Goal: Task Accomplishment & Management: Use online tool/utility

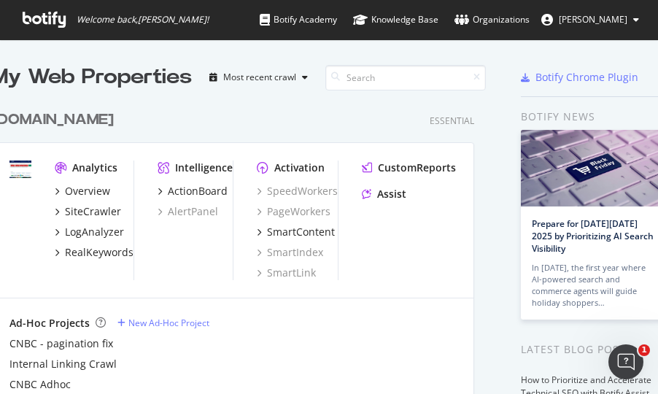
click at [620, 119] on div "Botify news" at bounding box center [594, 117] width 146 height 16
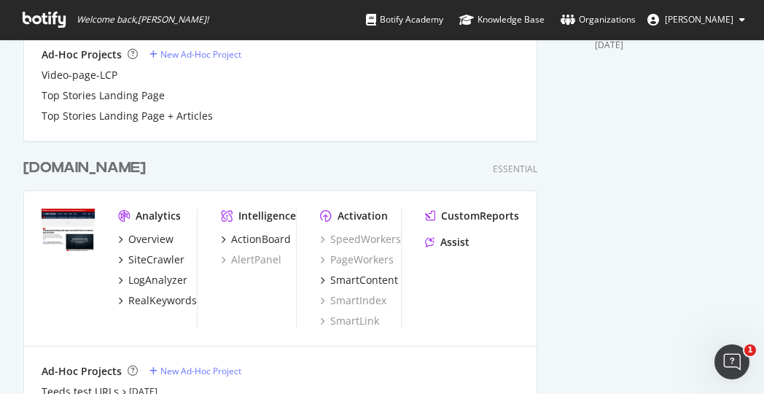
scroll to position [584, 0]
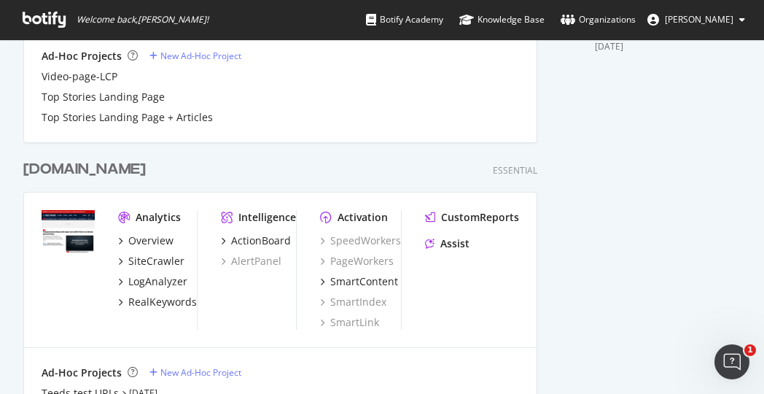
click at [71, 174] on div "nbcnews.com" at bounding box center [84, 169] width 123 height 21
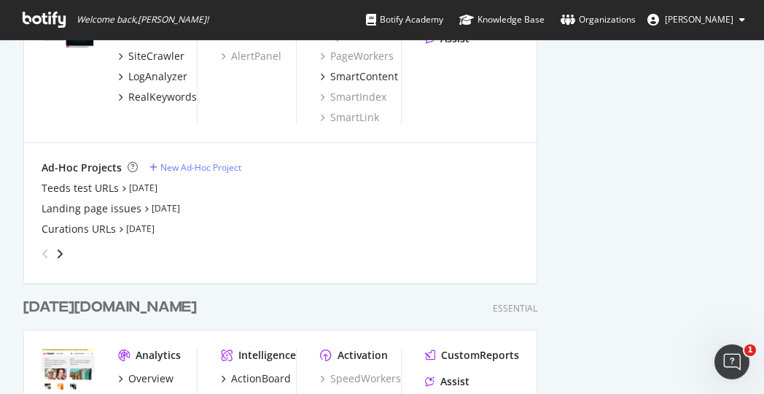
scroll to position [948, 0]
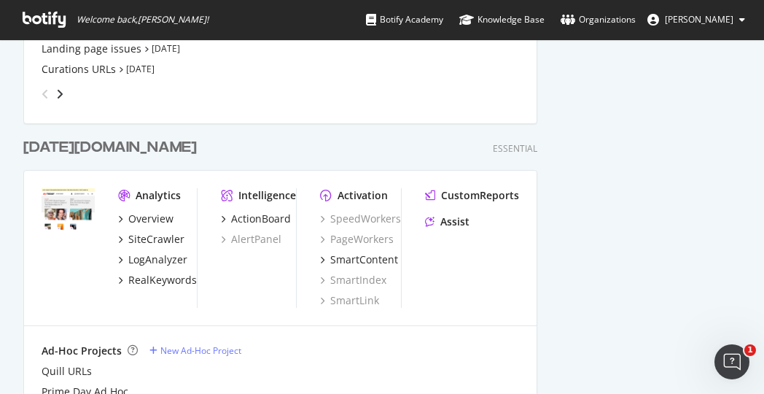
click at [67, 141] on div "[DATE][DOMAIN_NAME]" at bounding box center [110, 147] width 174 height 21
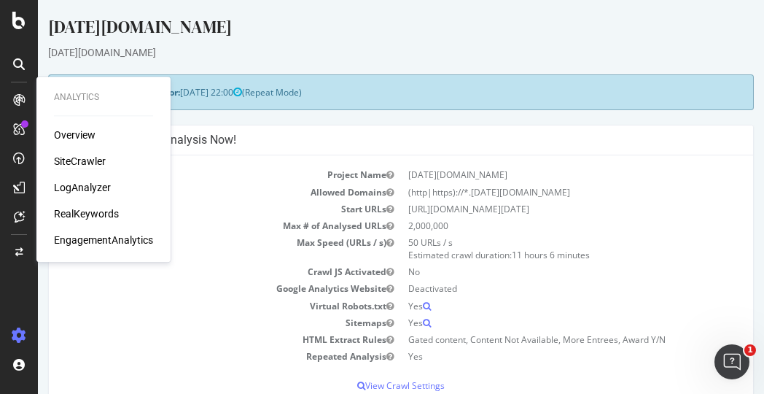
click at [92, 166] on div "SiteCrawler" at bounding box center [80, 161] width 52 height 15
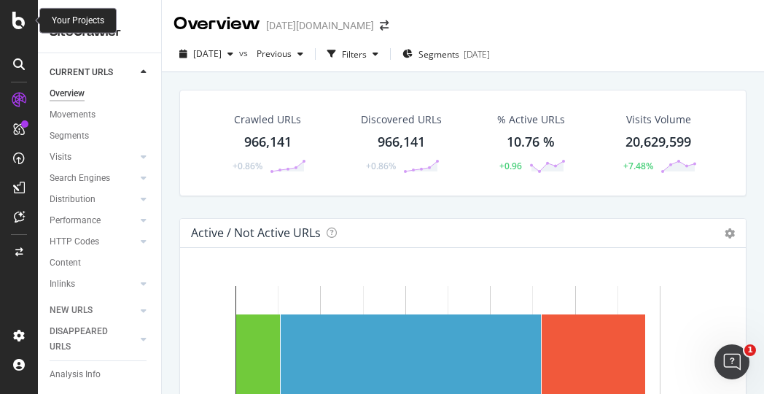
click at [18, 22] on icon at bounding box center [18, 21] width 13 height 18
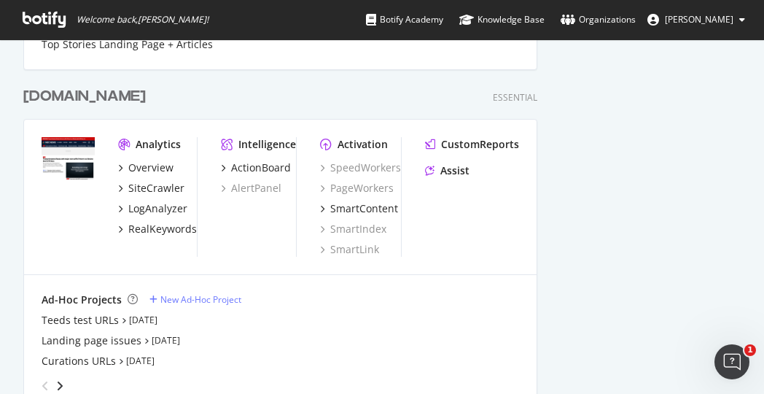
scroll to position [1040, 0]
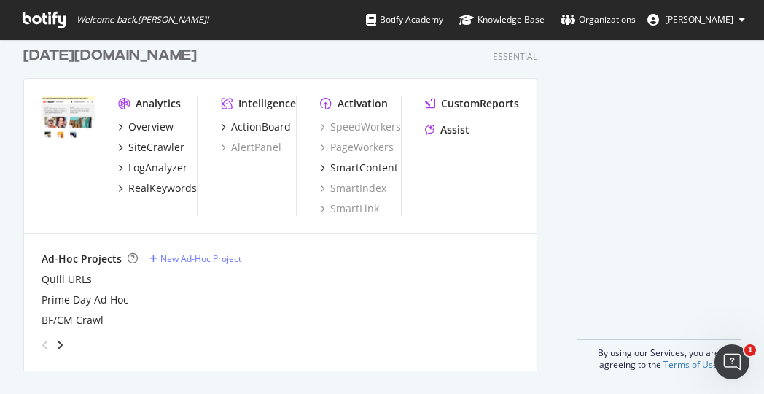
click at [189, 257] on div "New Ad-Hoc Project" at bounding box center [200, 258] width 81 height 12
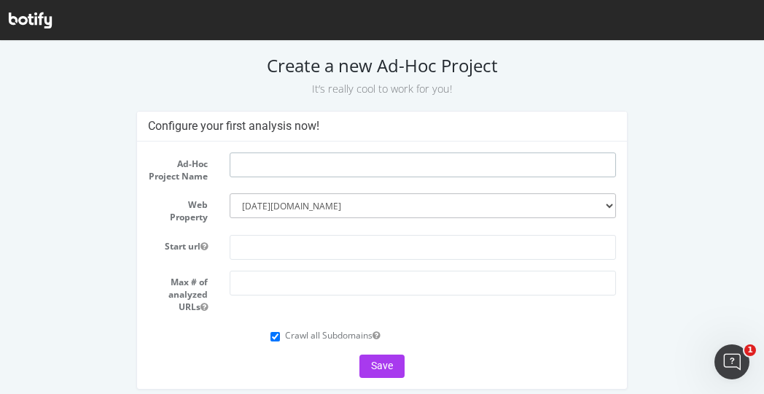
click at [284, 158] on input "text" at bounding box center [423, 164] width 386 height 25
type input "Landing pages"
click at [258, 249] on input "text" at bounding box center [423, 247] width 386 height 25
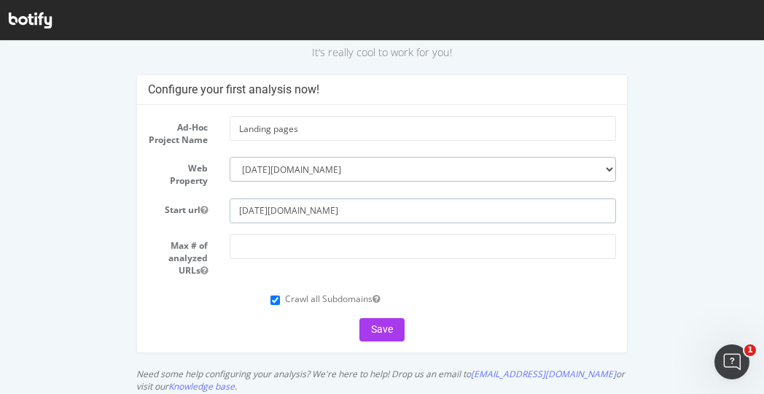
scroll to position [54, 0]
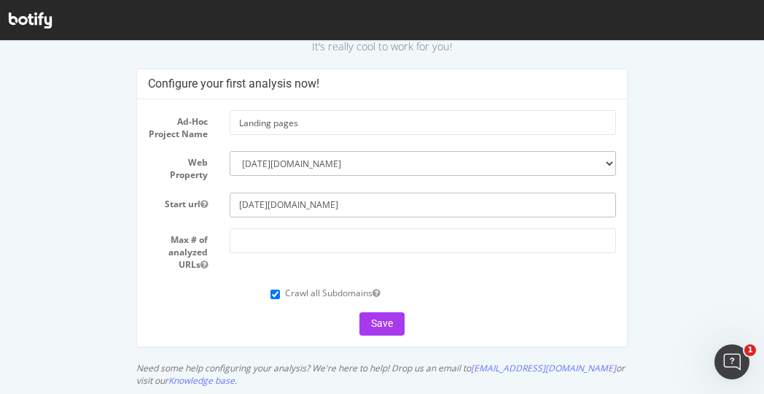
type input "[DATE][DOMAIN_NAME]"
click at [284, 244] on input "number" at bounding box center [423, 240] width 386 height 25
type input "1"
type input "6"
click at [378, 328] on button "Save" at bounding box center [382, 323] width 45 height 23
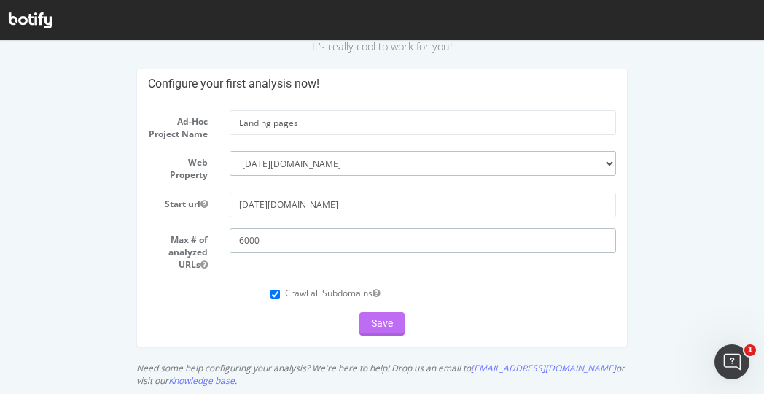
type input "6000"
click at [379, 332] on button "Save" at bounding box center [382, 323] width 45 height 23
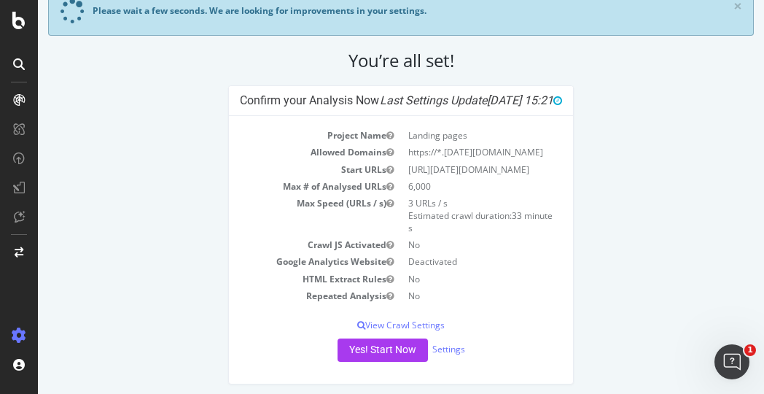
scroll to position [91, 0]
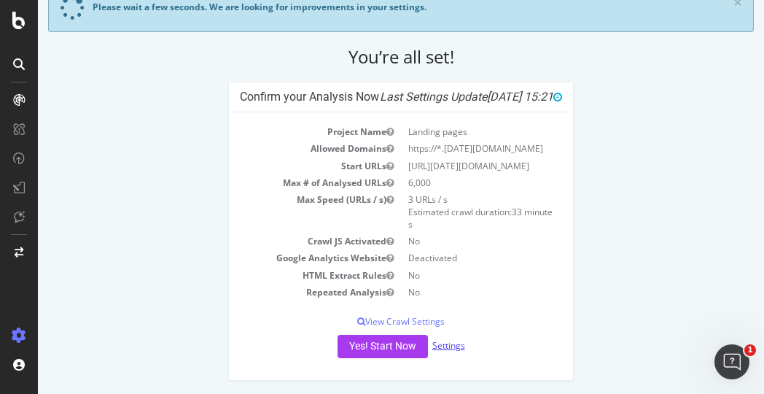
click at [436, 341] on link "Settings" at bounding box center [449, 345] width 33 height 12
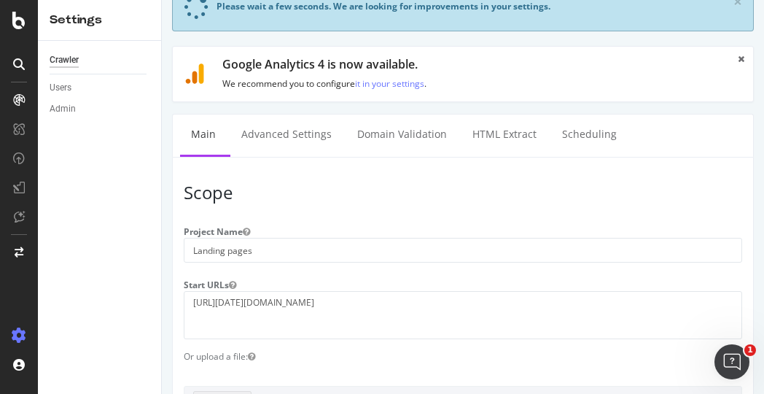
scroll to position [292, 0]
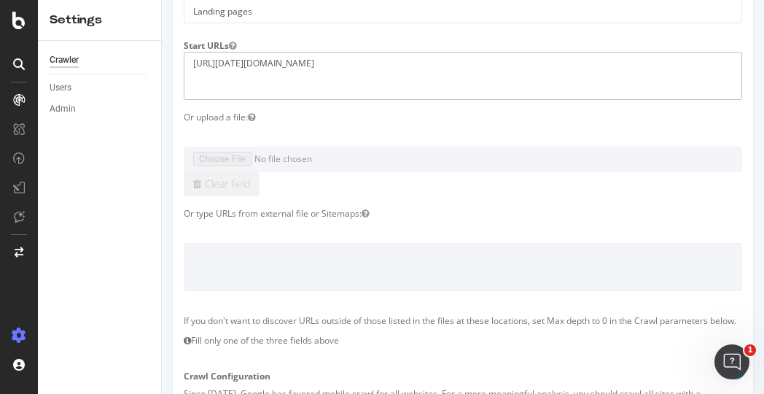
drag, startPoint x: 225, startPoint y: 46, endPoint x: 96, endPoint y: 47, distance: 128.4
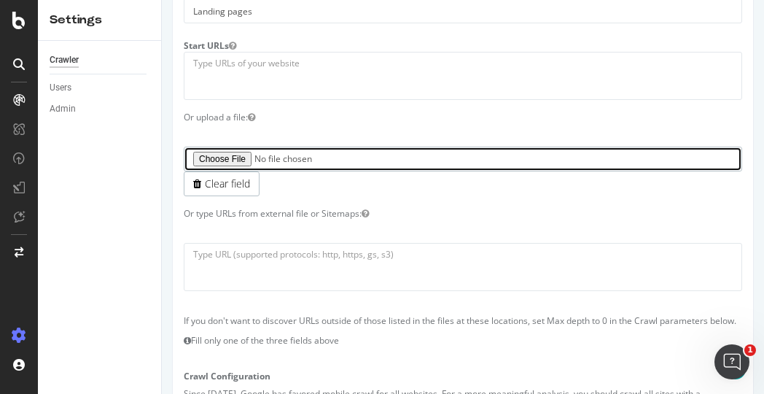
click at [223, 154] on input "file" at bounding box center [463, 159] width 559 height 25
type input "C:\fakepath\today-URLs.txt"
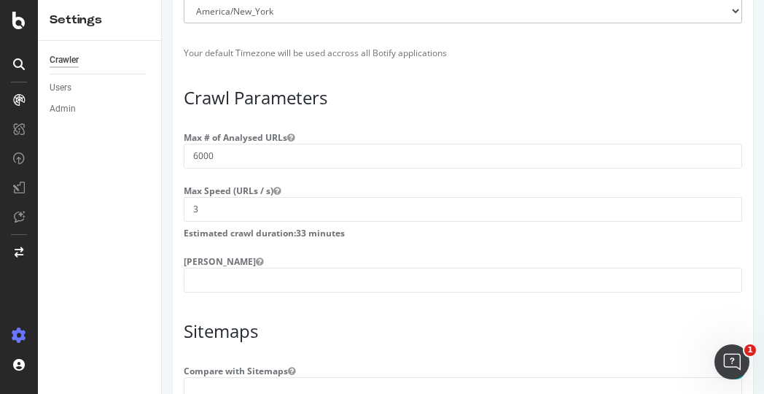
scroll to position [1240, 0]
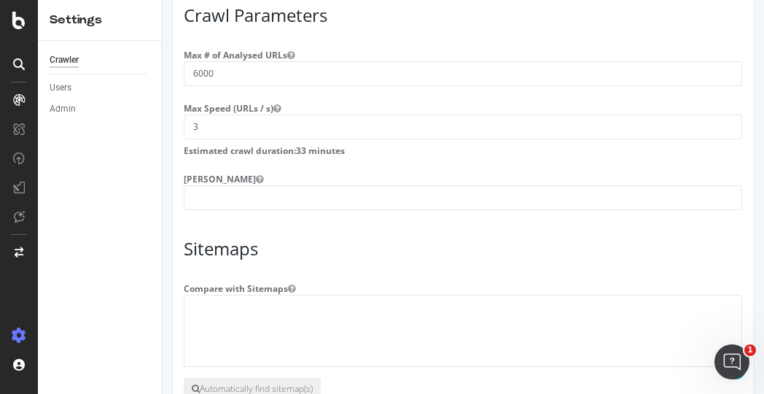
drag, startPoint x: 209, startPoint y: 218, endPoint x: 209, endPoint y: 207, distance: 10.9
click at [208, 205] on input "number" at bounding box center [463, 197] width 559 height 25
type input "1"
drag, startPoint x: 219, startPoint y: 80, endPoint x: 131, endPoint y: 83, distance: 87.6
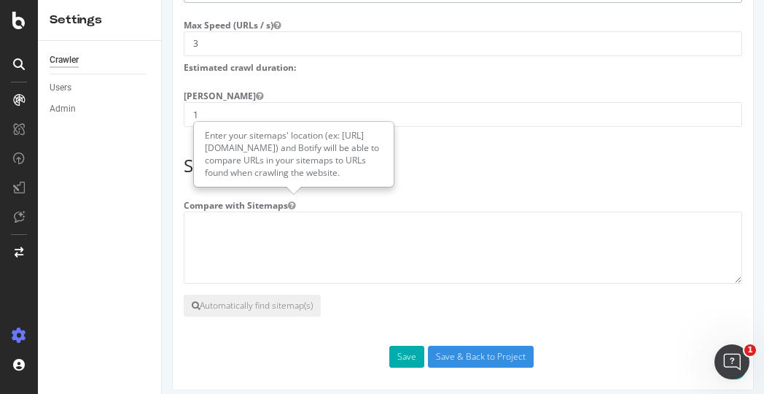
scroll to position [1340, 0]
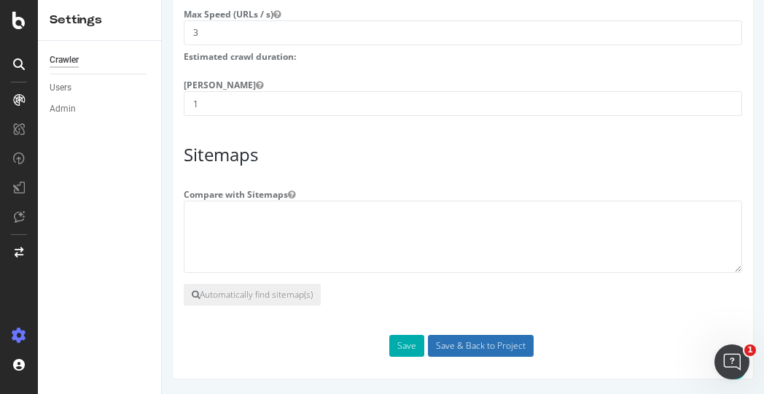
click at [460, 349] on input "Save & Back to Project" at bounding box center [481, 346] width 106 height 22
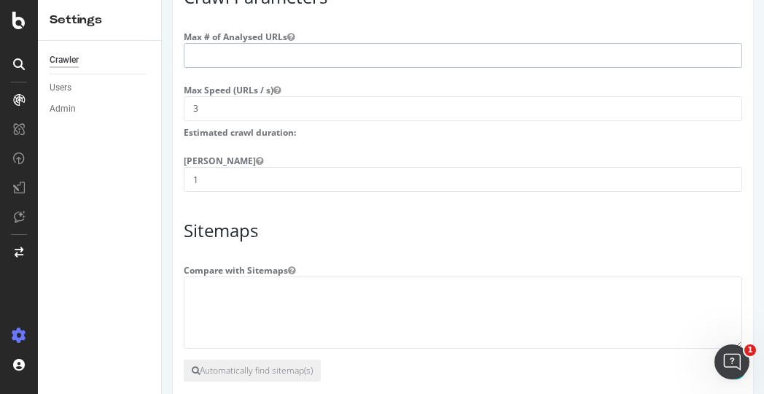
scroll to position [1236, 0]
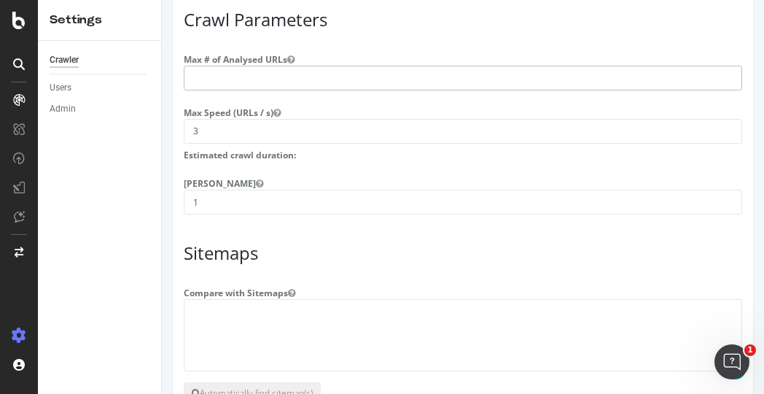
click at [240, 82] on input "number" at bounding box center [463, 78] width 559 height 25
type input "1000"
click at [90, 244] on div "Crawler Users Admin" at bounding box center [99, 217] width 123 height 353
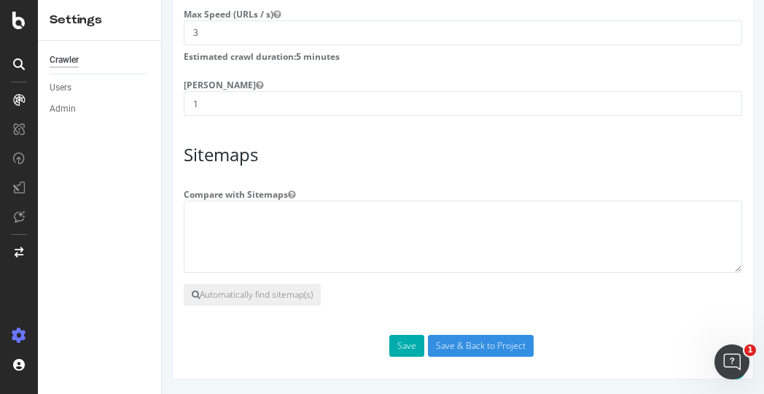
scroll to position [1340, 0]
click at [471, 344] on input "Save & Back to Project" at bounding box center [481, 346] width 106 height 22
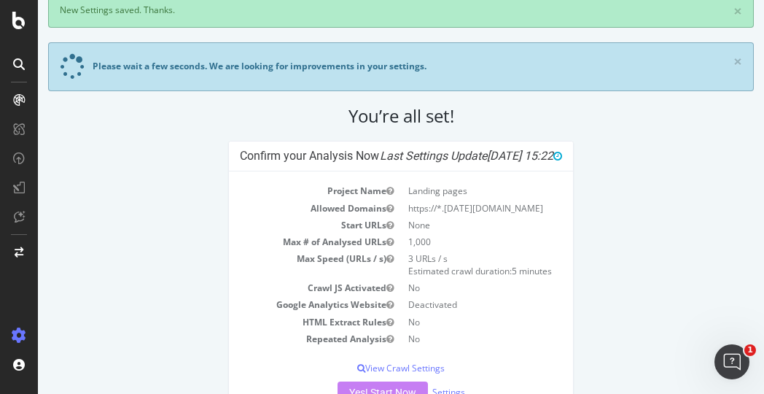
scroll to position [214, 0]
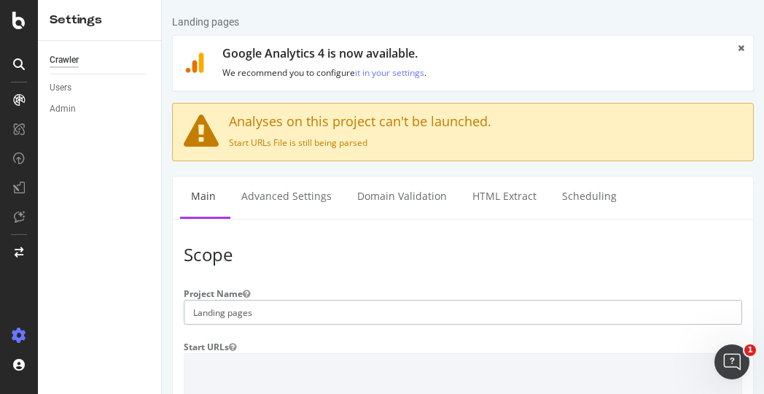
click at [258, 302] on input "Landing pages" at bounding box center [463, 312] width 559 height 25
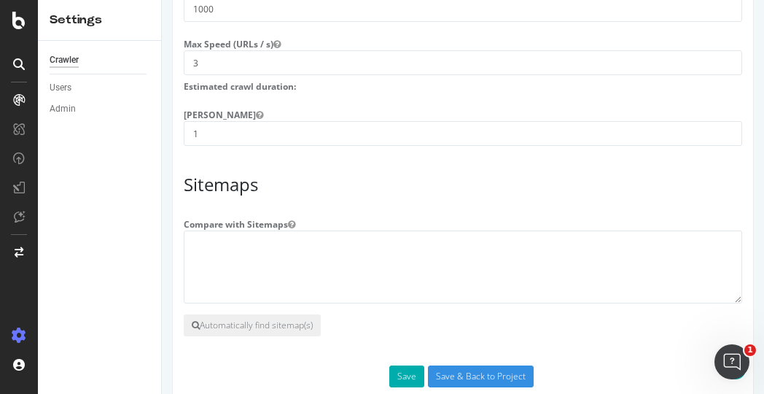
scroll to position [1320, 0]
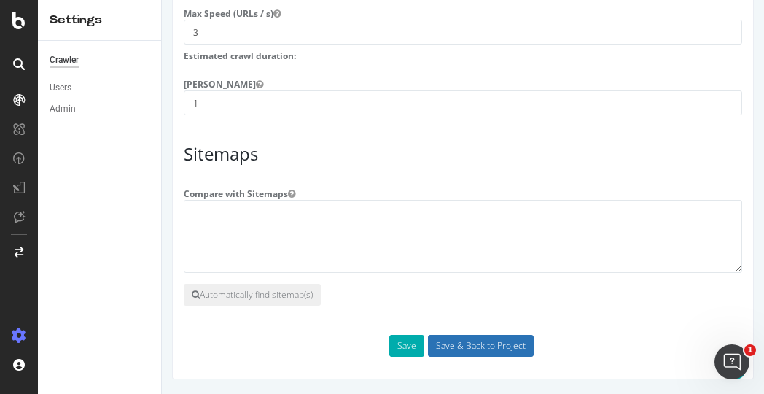
click at [460, 346] on input "Save & Back to Project" at bounding box center [481, 346] width 106 height 22
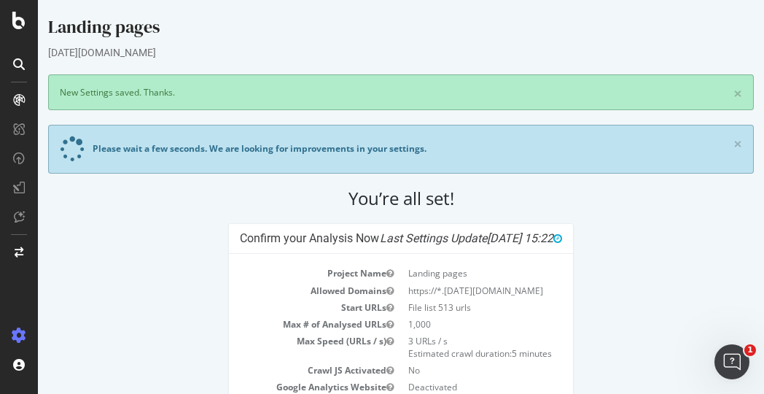
scroll to position [142, 0]
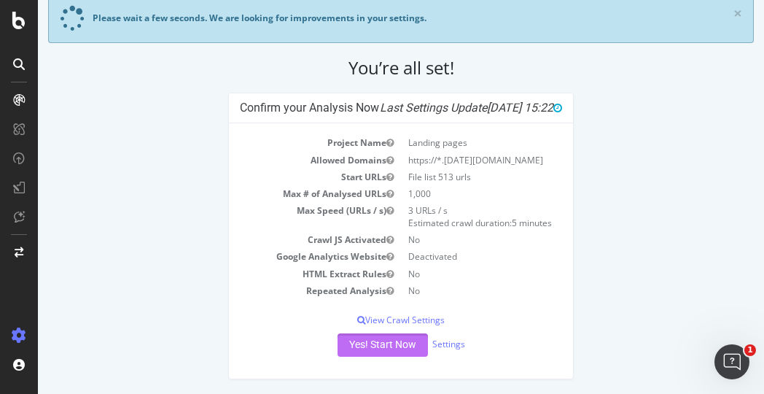
click at [383, 346] on button "Yes! Start Now" at bounding box center [383, 344] width 90 height 23
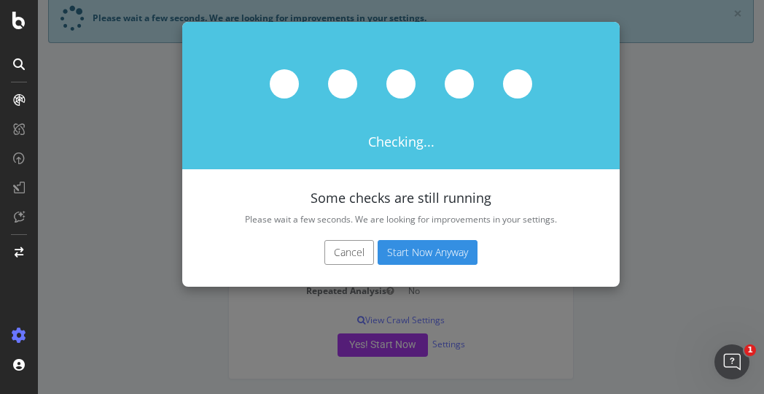
click at [416, 255] on button "Start Now Anyway" at bounding box center [428, 252] width 100 height 25
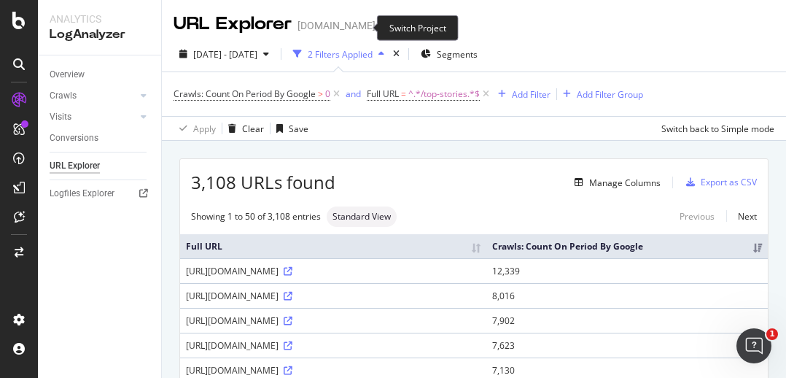
click at [381, 26] on icon "arrow-right-arrow-left" at bounding box center [385, 25] width 9 height 10
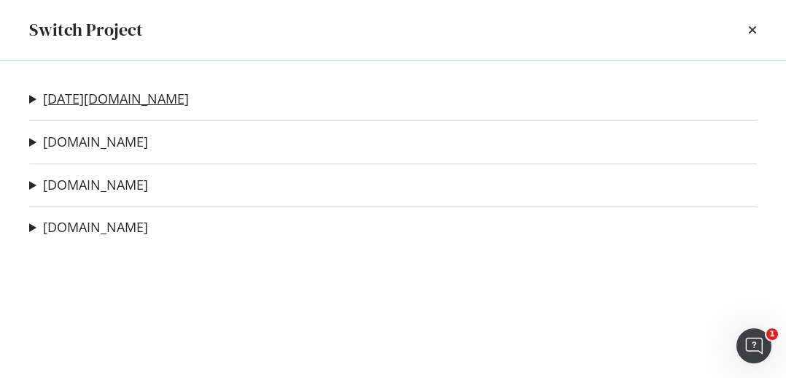
click at [80, 97] on link "[DATE][DOMAIN_NAME]" at bounding box center [116, 98] width 146 height 15
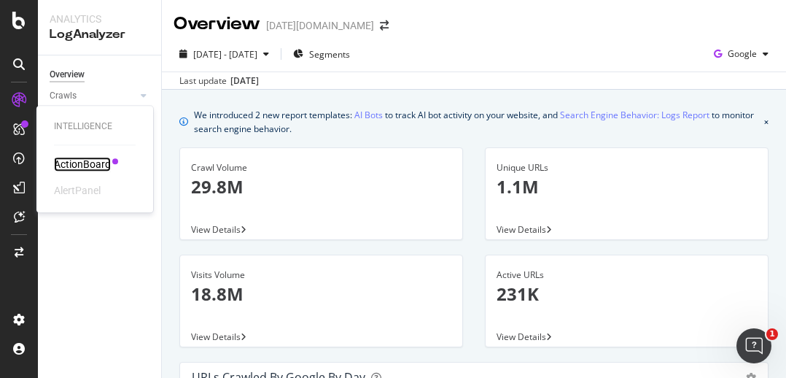
click at [77, 164] on div "ActionBoard" at bounding box center [82, 164] width 57 height 15
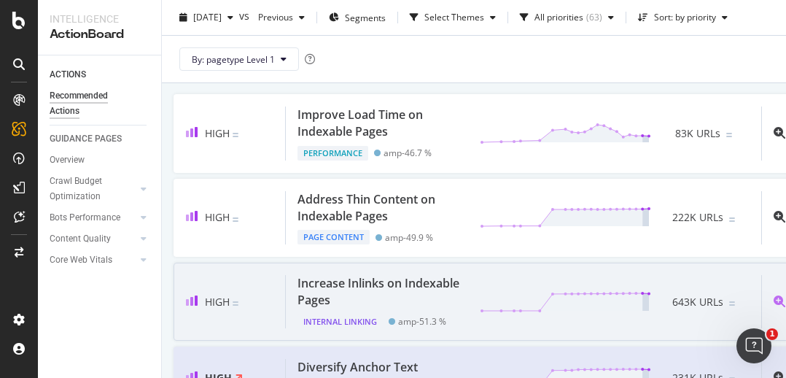
scroll to position [73, 0]
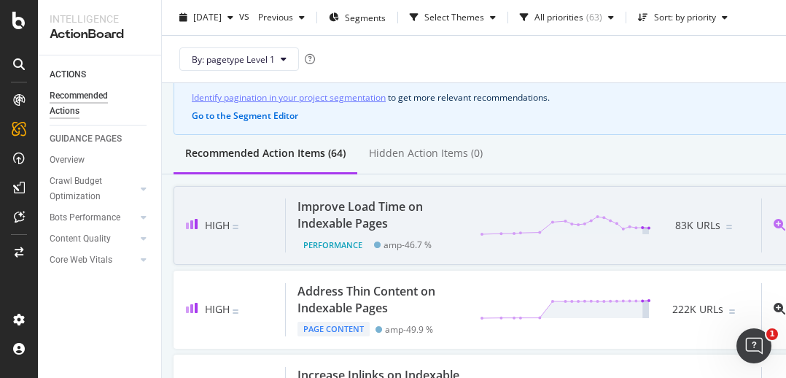
click at [397, 202] on div "Improve Load Time on Indexable Pages" at bounding box center [380, 215] width 165 height 34
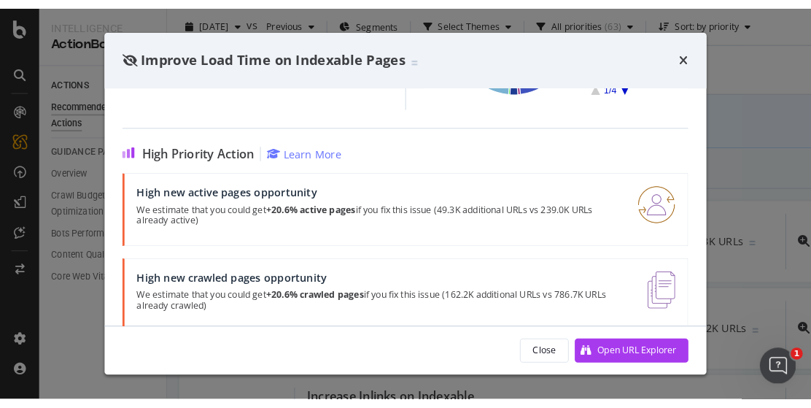
scroll to position [337, 0]
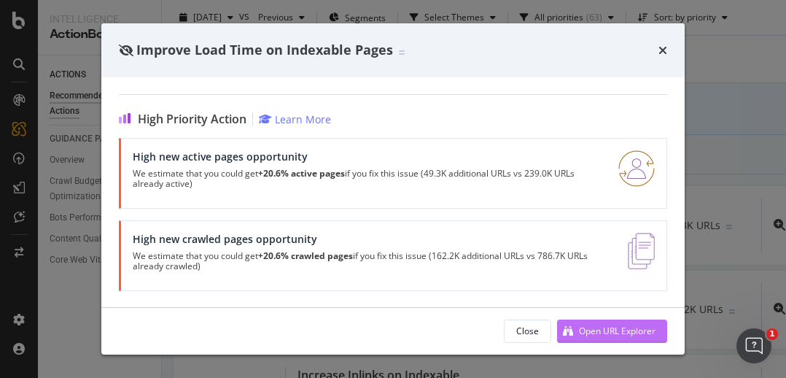
click at [595, 332] on div "Open URL Explorer" at bounding box center [617, 331] width 77 height 12
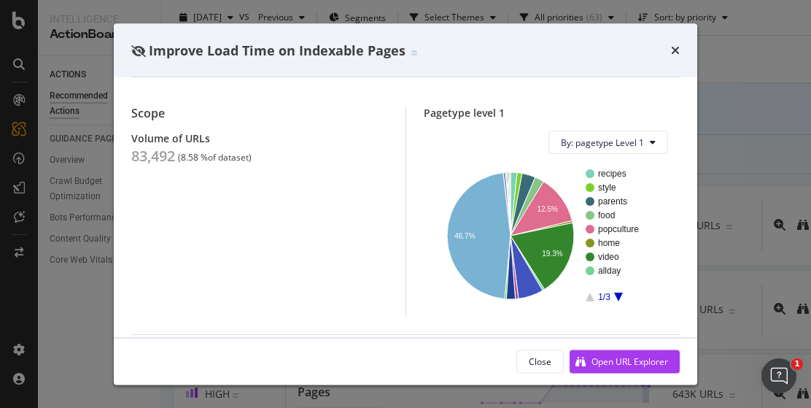
scroll to position [112, 0]
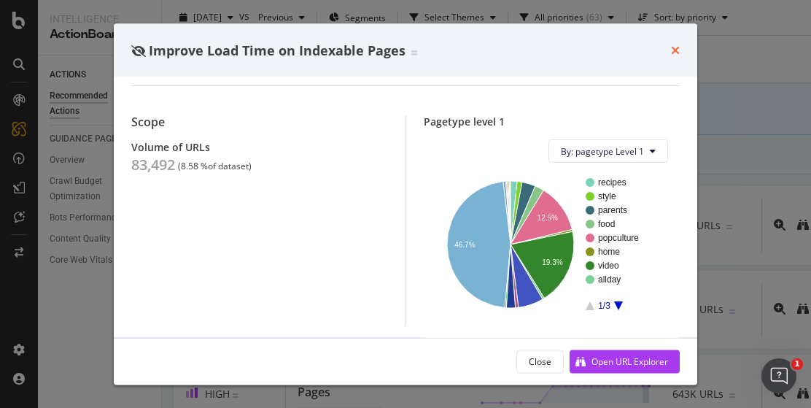
click at [678, 46] on icon "times" at bounding box center [675, 50] width 9 height 12
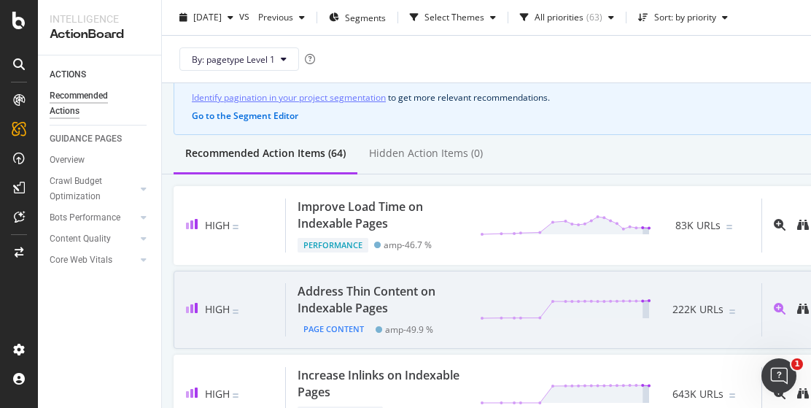
click at [347, 301] on div "Address Thin Content on Indexable Pages" at bounding box center [380, 300] width 165 height 34
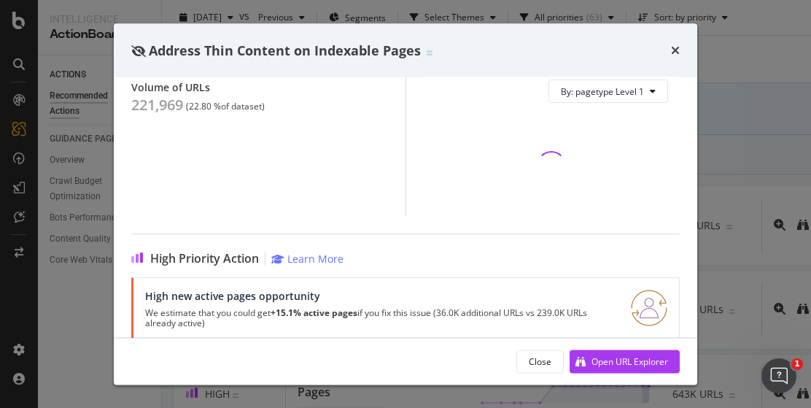
scroll to position [219, 0]
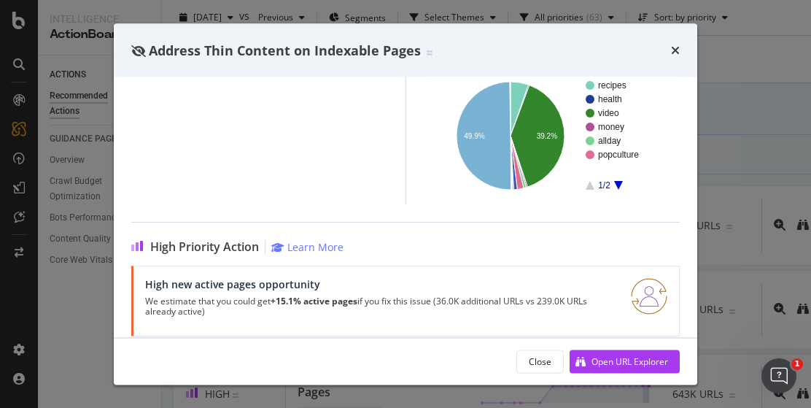
click at [86, 314] on div "Address Thin Content on Indexable Pages This action could be more relevant by i…" at bounding box center [405, 204] width 811 height 408
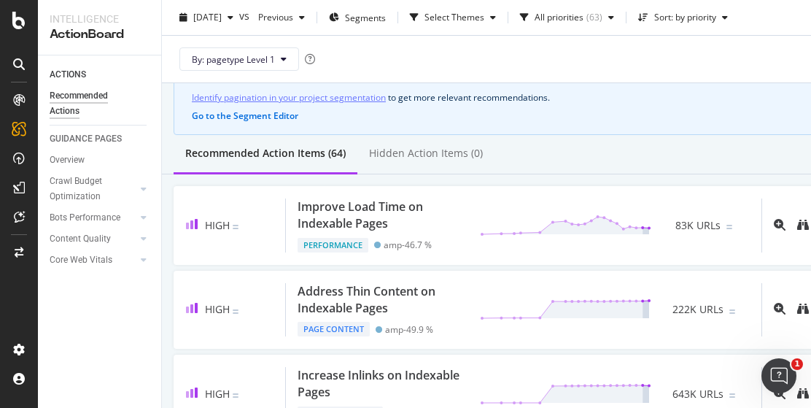
click at [779, 117] on div "Get more relevant SEO actions Identify pagination in your project segmentation …" at bounding box center [511, 96] width 674 height 77
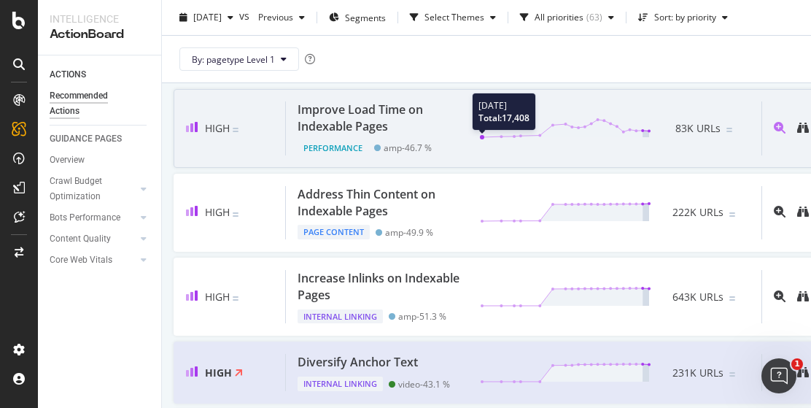
scroll to position [292, 0]
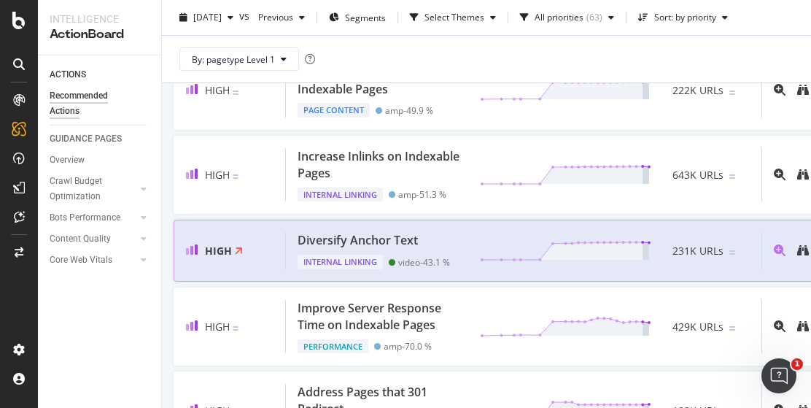
click at [387, 249] on div "Diversify Anchor Text" at bounding box center [358, 240] width 120 height 17
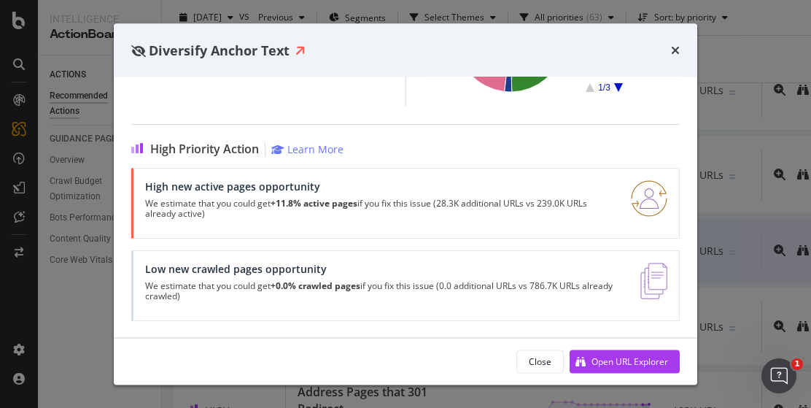
scroll to position [18, 0]
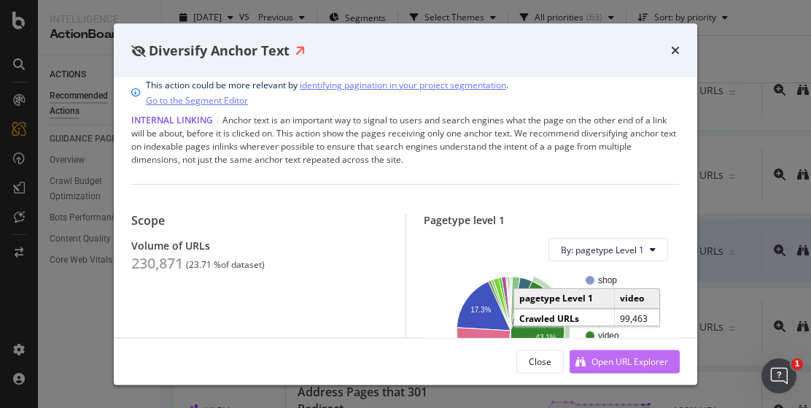
click at [588, 360] on div "Open URL Explorer" at bounding box center [619, 361] width 98 height 22
click at [673, 43] on div "times" at bounding box center [675, 50] width 9 height 19
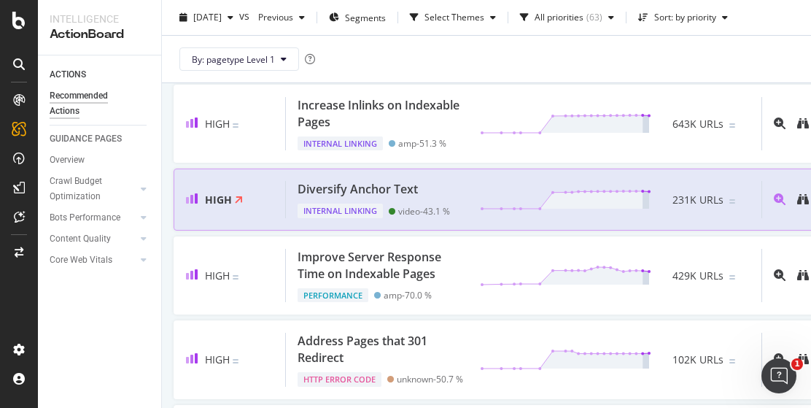
scroll to position [365, 0]
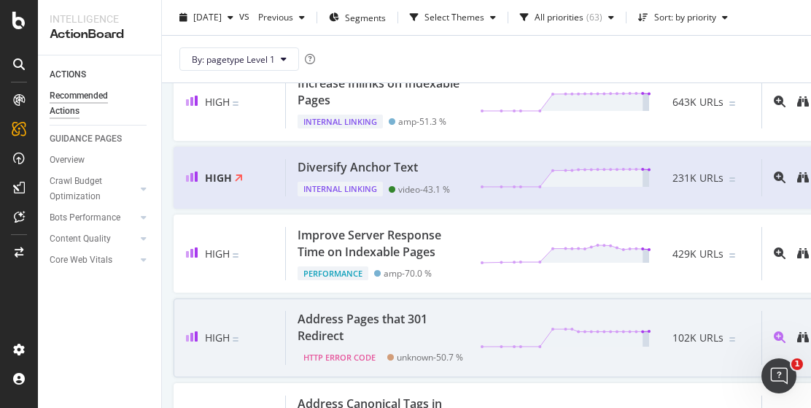
click at [321, 335] on div "Address Pages that 301 Redirect" at bounding box center [380, 328] width 165 height 34
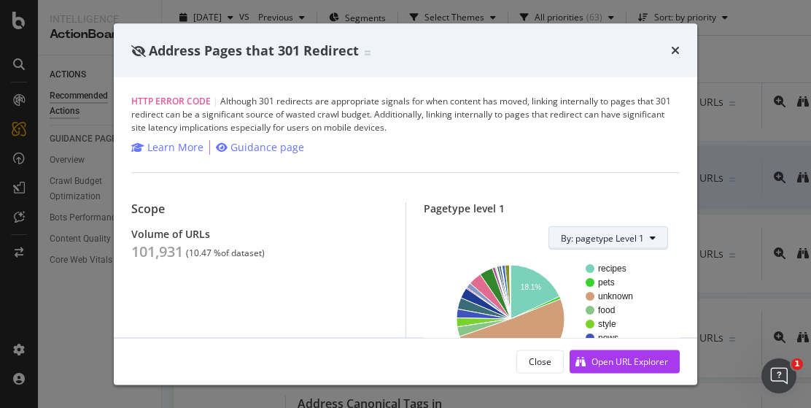
click at [650, 234] on button "By: pagetype Level 1" at bounding box center [609, 237] width 120 height 23
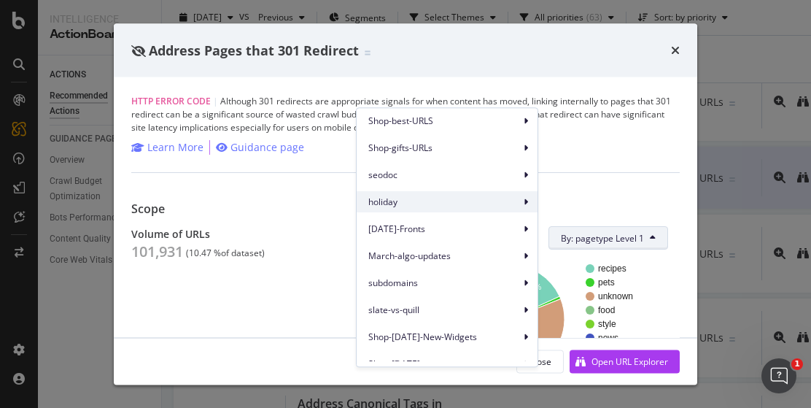
scroll to position [94, 0]
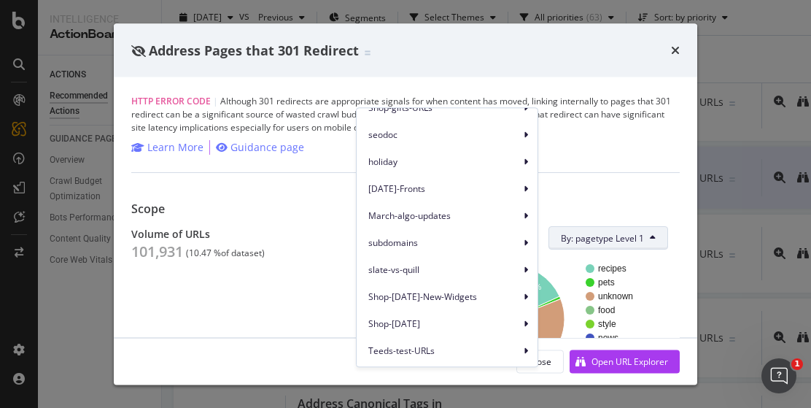
click at [238, 285] on div "Scope Volume of URLs 101,931 ( 10.47 % of dataset )" at bounding box center [268, 294] width 274 height 185
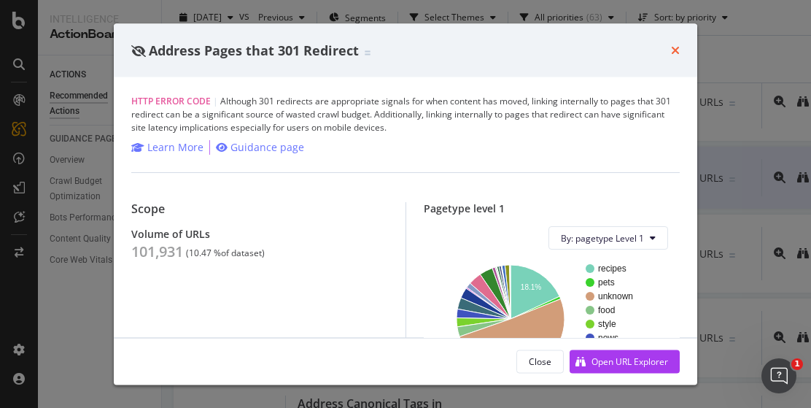
click at [678, 50] on icon "times" at bounding box center [675, 50] width 9 height 12
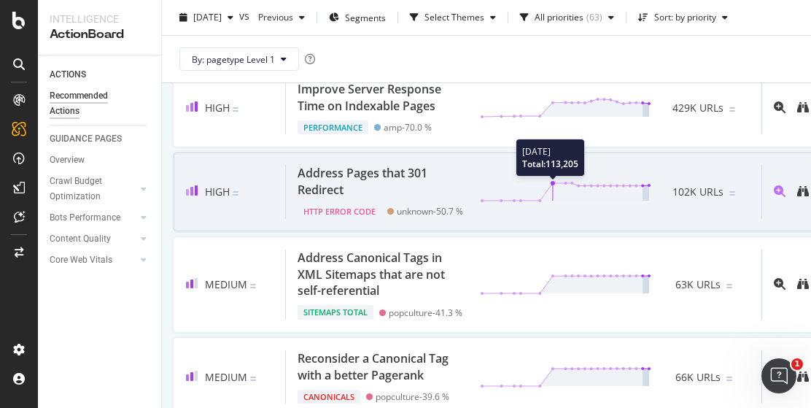
scroll to position [584, 0]
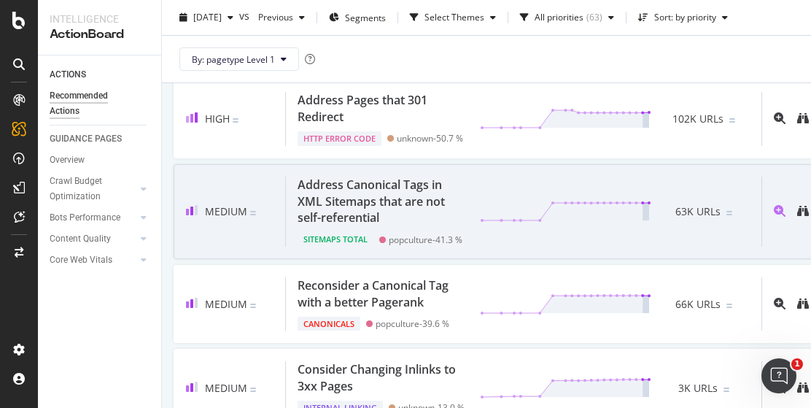
click at [363, 227] on div "Address Canonical Tags in XML Sitemaps that are not self-referential" at bounding box center [380, 202] width 165 height 50
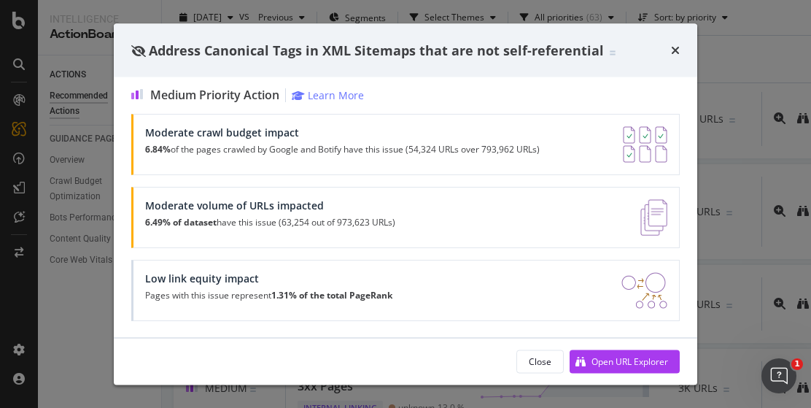
scroll to position [104, 0]
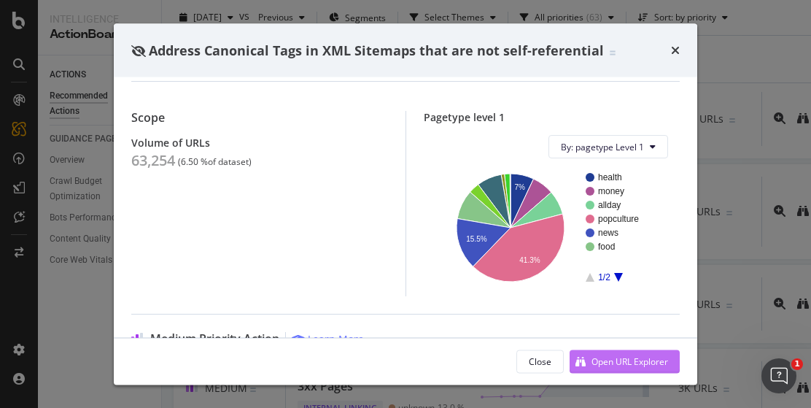
click at [632, 358] on div "Open URL Explorer" at bounding box center [630, 360] width 77 height 12
click at [675, 50] on icon "times" at bounding box center [675, 50] width 9 height 12
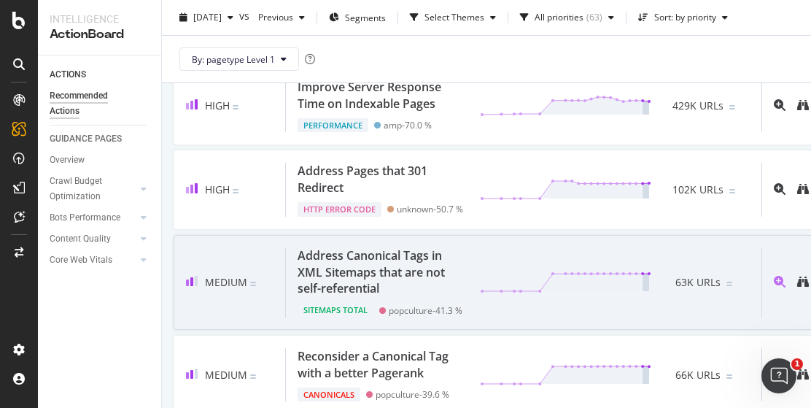
scroll to position [511, 0]
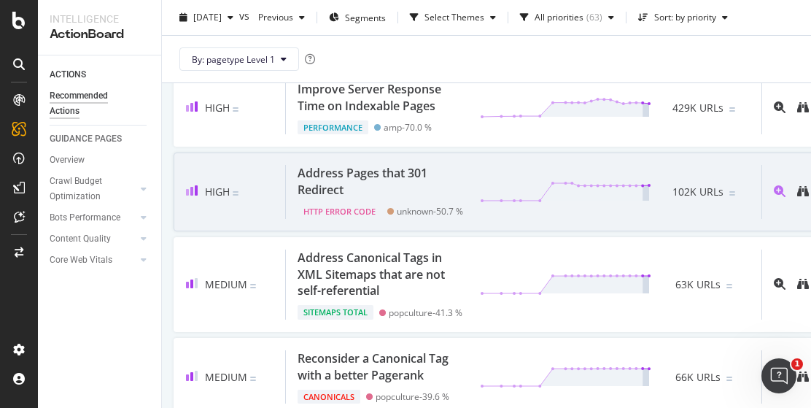
click at [330, 181] on div "Address Pages that 301 Redirect" at bounding box center [380, 182] width 165 height 34
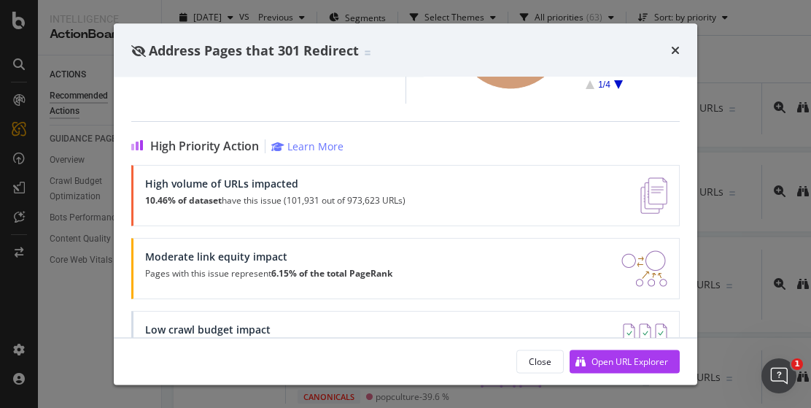
scroll to position [334, 0]
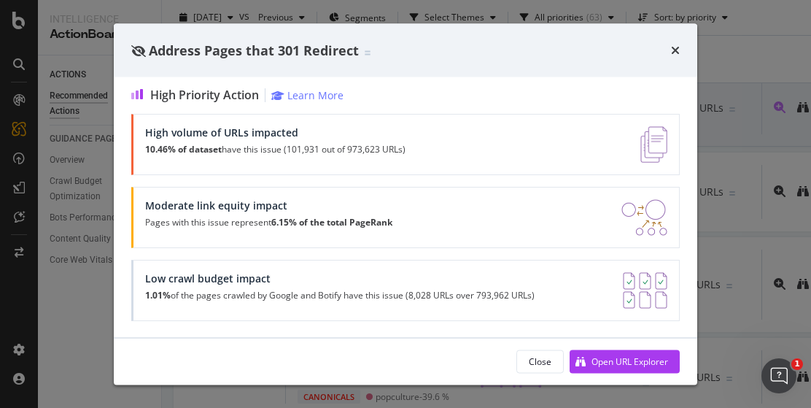
drag, startPoint x: 677, startPoint y: 50, endPoint x: 625, endPoint y: 85, distance: 62.5
click at [676, 50] on icon "times" at bounding box center [675, 50] width 9 height 12
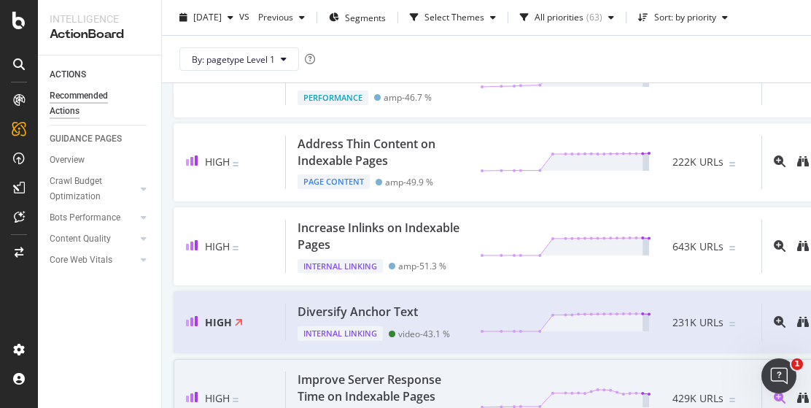
scroll to position [219, 0]
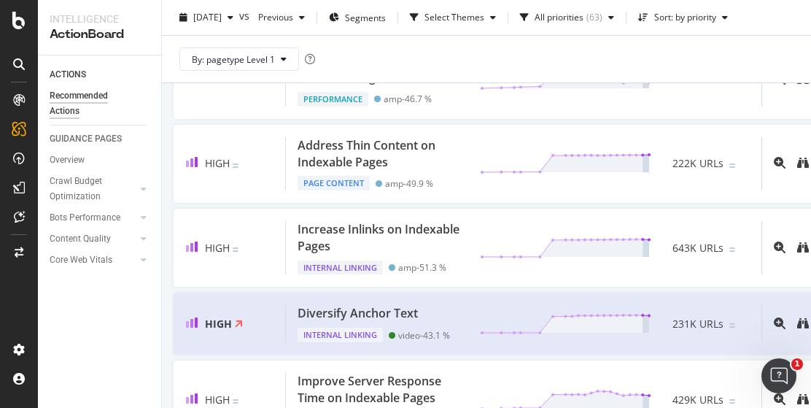
click at [678, 61] on div "By: pagetype Level 1" at bounding box center [511, 59] width 674 height 47
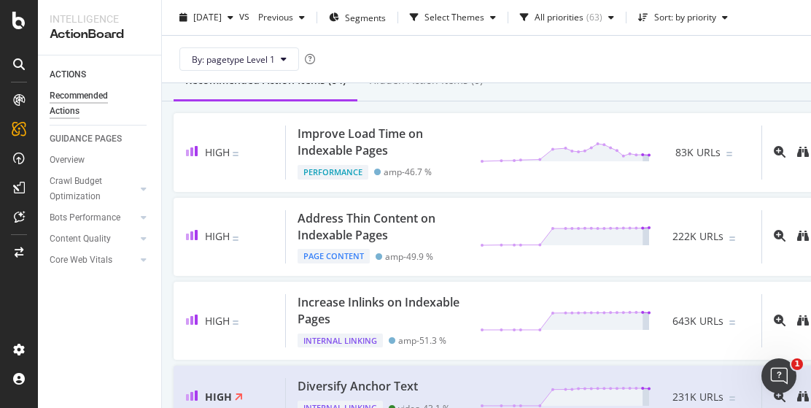
scroll to position [0, 0]
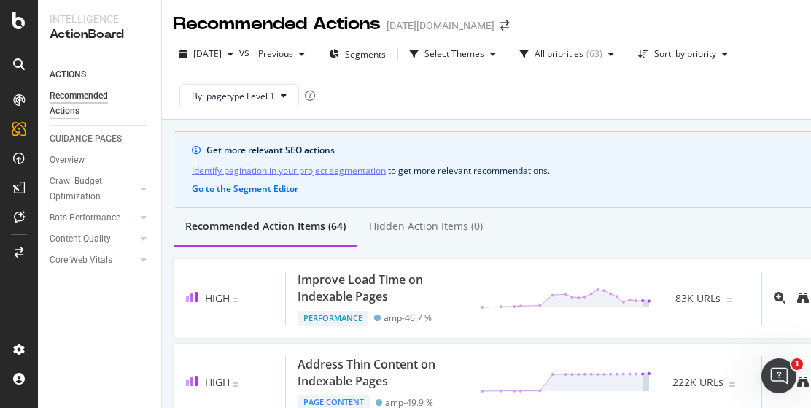
click at [426, 24] on div "[DATE][DOMAIN_NAME]" at bounding box center [441, 25] width 108 height 15
click at [500, 30] on icon "arrow-right-arrow-left" at bounding box center [504, 25] width 9 height 10
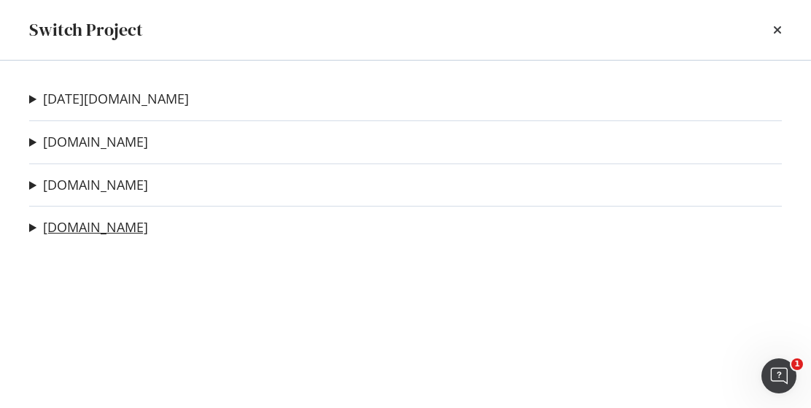
click at [98, 228] on link "nbcnews.com" at bounding box center [95, 227] width 105 height 15
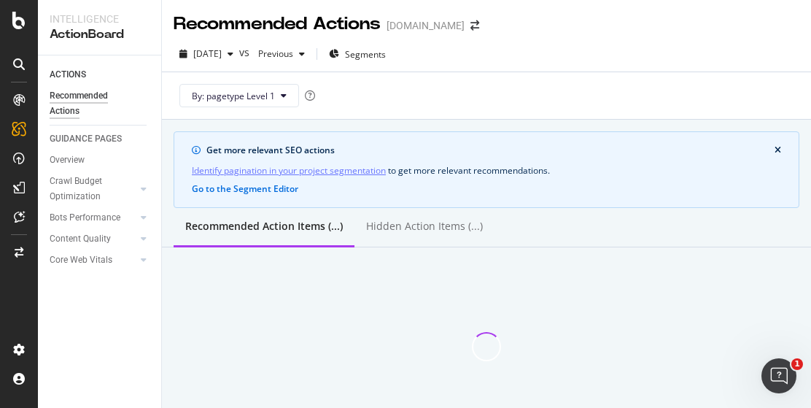
drag, startPoint x: 654, startPoint y: 190, endPoint x: 675, endPoint y: 205, distance: 25.1
drag, startPoint x: 675, startPoint y: 205, endPoint x: 85, endPoint y: 314, distance: 600.0
click at [80, 327] on div "ACTIONS Recommended Actions GUIDANCE PAGES Overview Crawl Budget Optimization L…" at bounding box center [99, 231] width 123 height 352
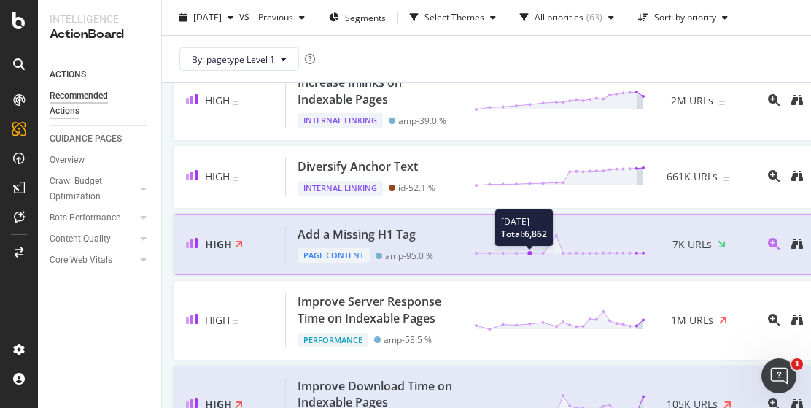
scroll to position [365, 0]
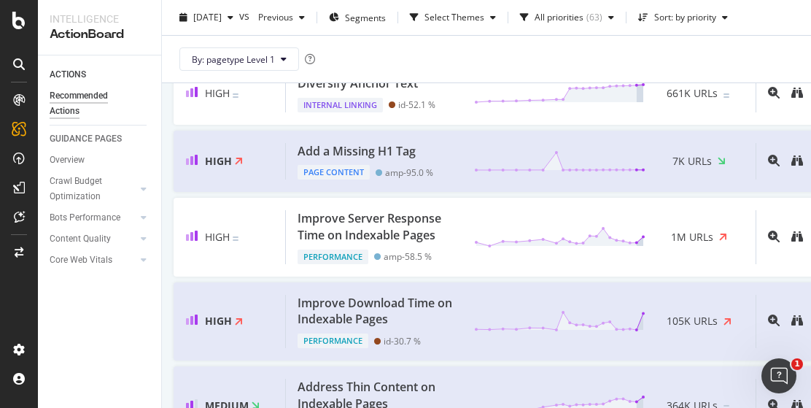
click at [760, 50] on div "By: pagetype Level 1" at bounding box center [508, 59] width 668 height 47
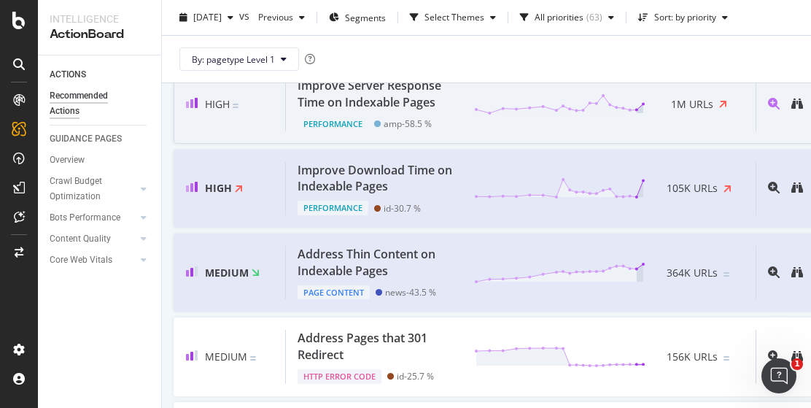
scroll to position [511, 0]
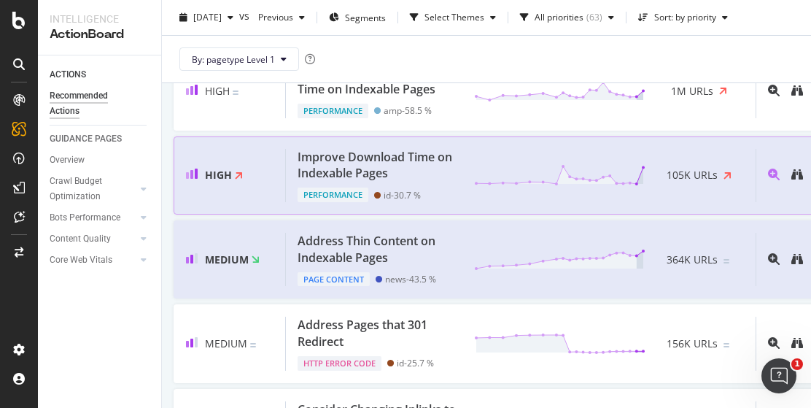
click at [349, 174] on div "Improve Download Time on Indexable Pages" at bounding box center [377, 166] width 159 height 34
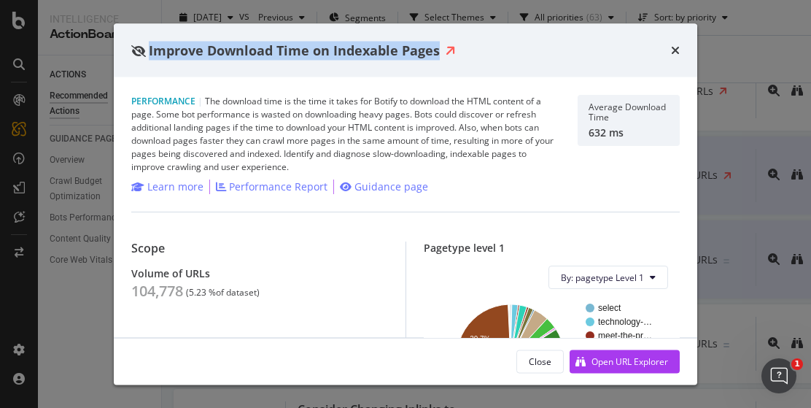
drag, startPoint x: 150, startPoint y: 52, endPoint x: 445, endPoint y: 58, distance: 295.5
click at [445, 58] on div "Improve Download Time on Indexable Pages" at bounding box center [293, 50] width 325 height 19
copy div "Improve Download Time on Indexable Pages"
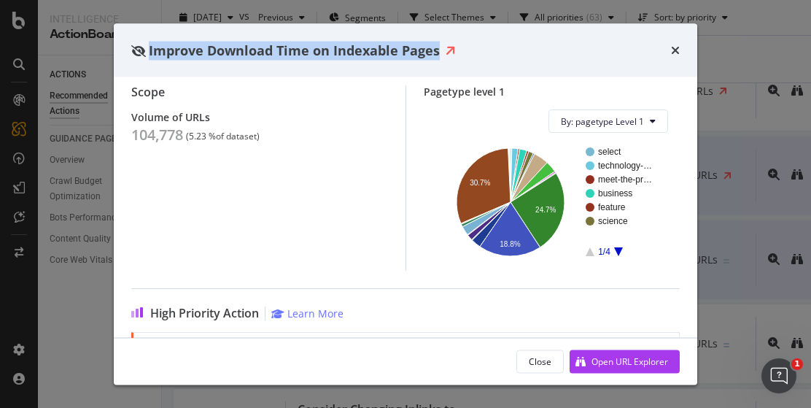
scroll to position [219, 0]
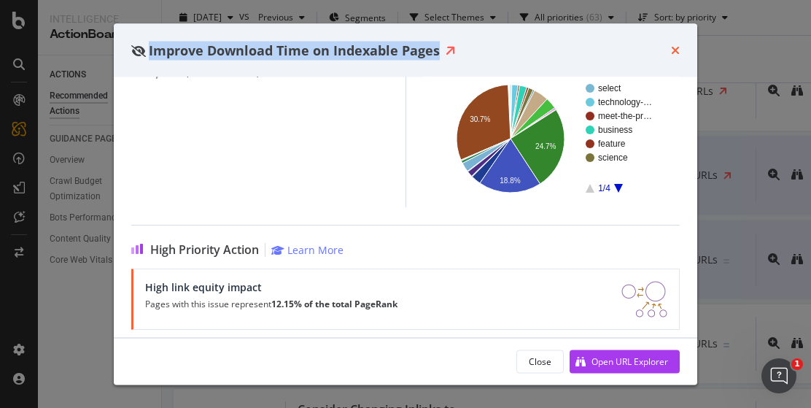
click at [673, 55] on icon "times" at bounding box center [675, 50] width 9 height 12
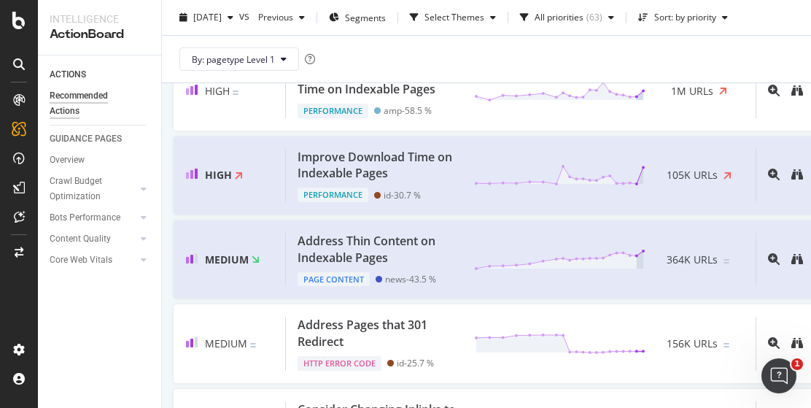
click at [697, 69] on div "By: pagetype Level 1" at bounding box center [508, 59] width 668 height 47
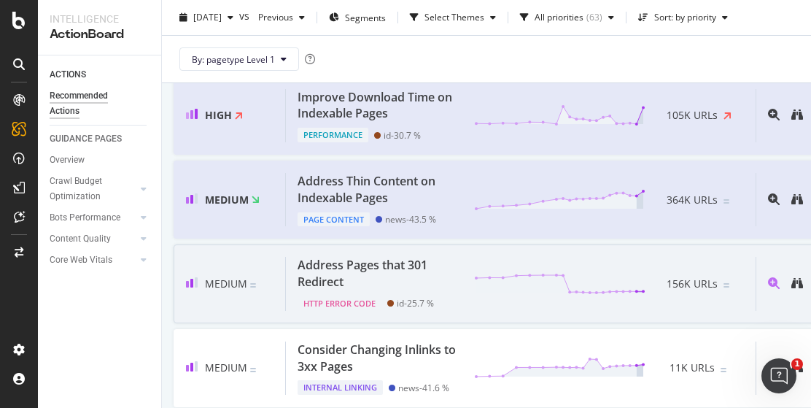
scroll to position [656, 0]
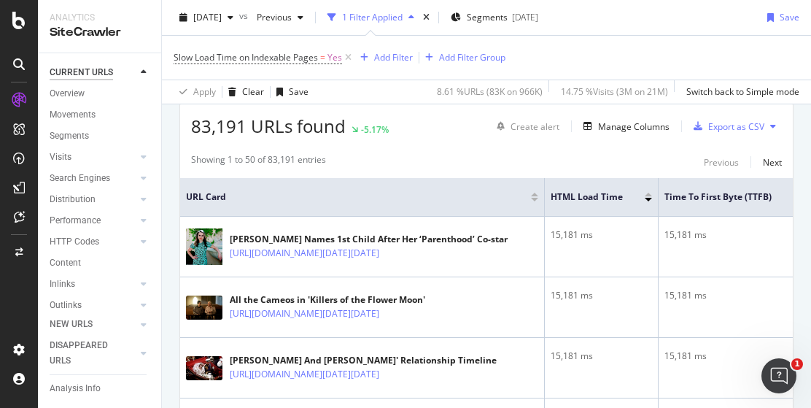
scroll to position [219, 0]
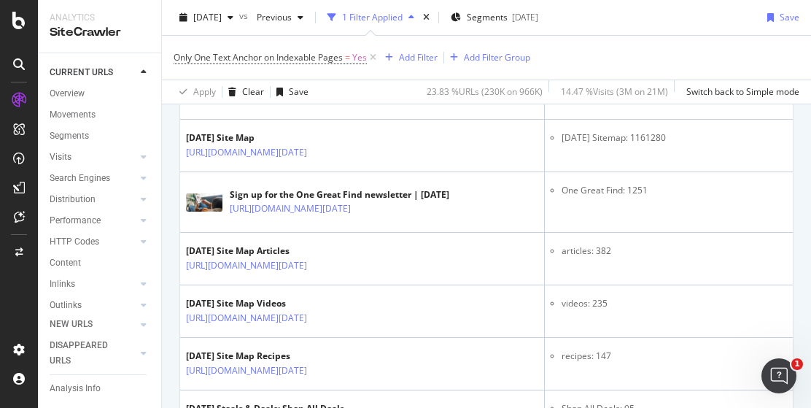
scroll to position [444, 0]
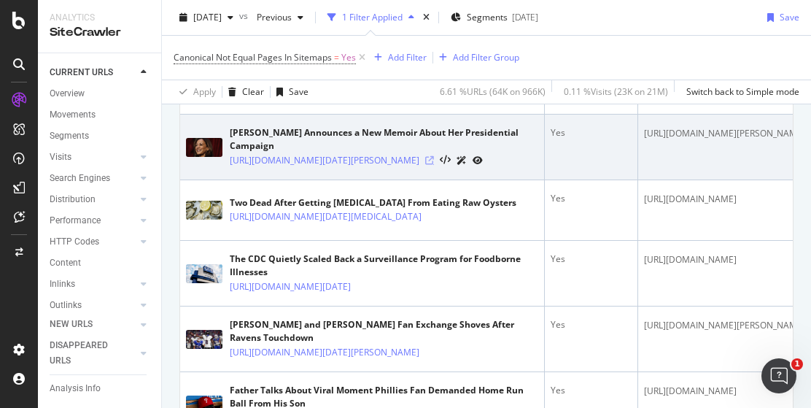
click at [434, 165] on icon at bounding box center [429, 160] width 9 height 9
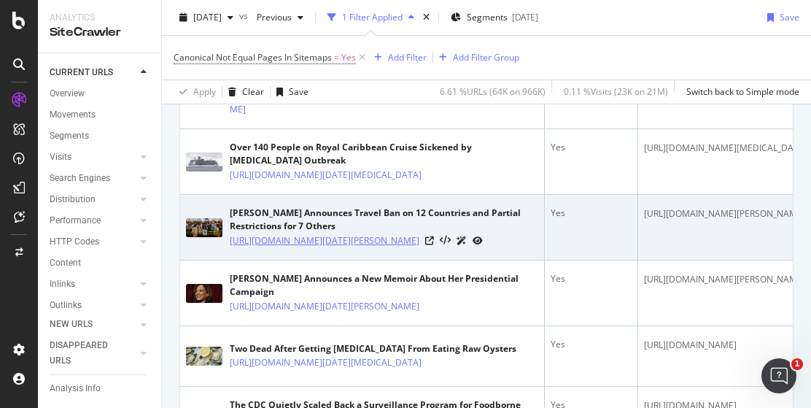
scroll to position [284, 0]
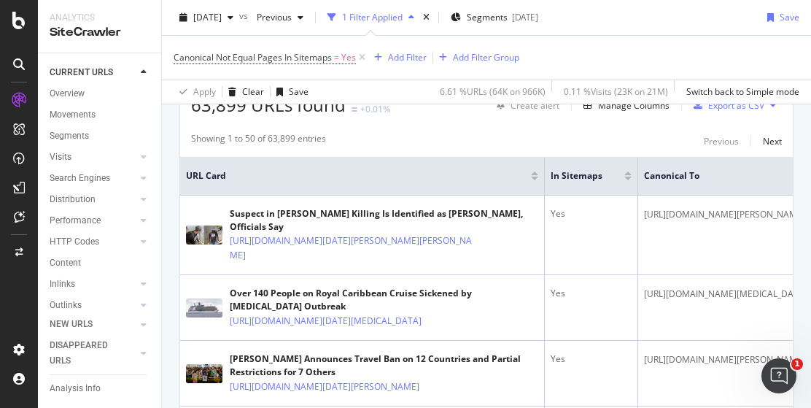
click at [756, 47] on div "Canonical Not Equal Pages In Sitemaps = Yes Add Filter Add Filter Group" at bounding box center [487, 58] width 626 height 44
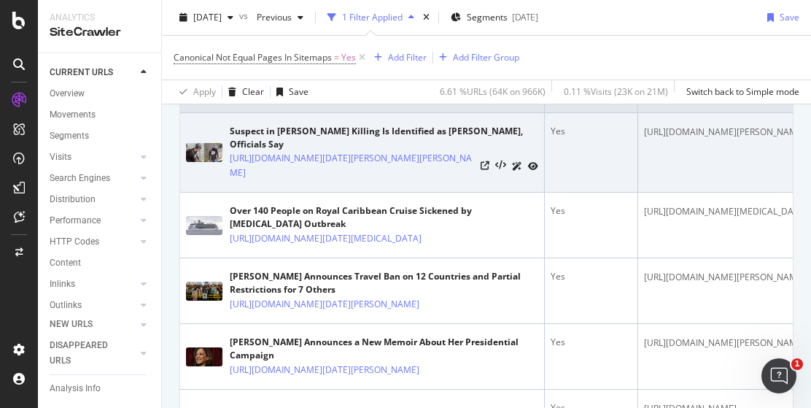
scroll to position [503, 0]
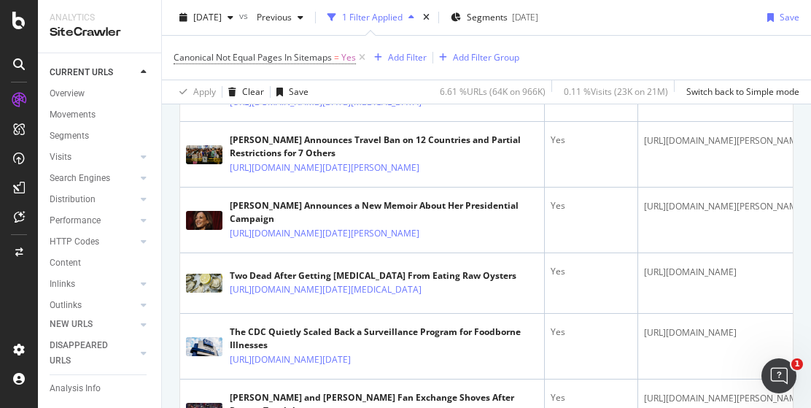
click at [785, 55] on div "Canonical Not Equal Pages In Sitemaps = Yes Add Filter Add Filter Group" at bounding box center [487, 58] width 626 height 44
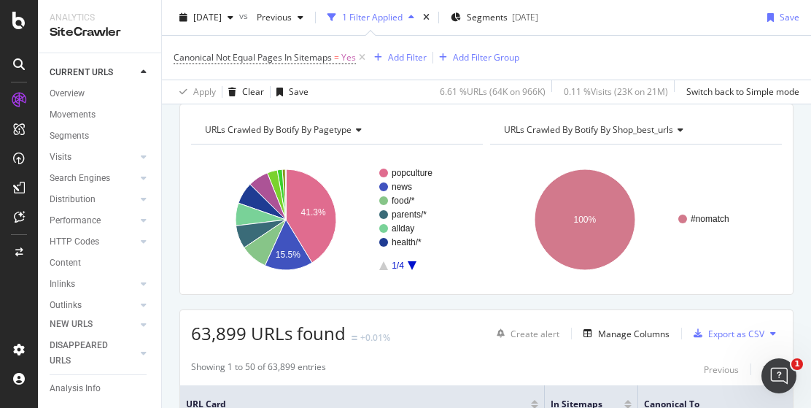
scroll to position [73, 0]
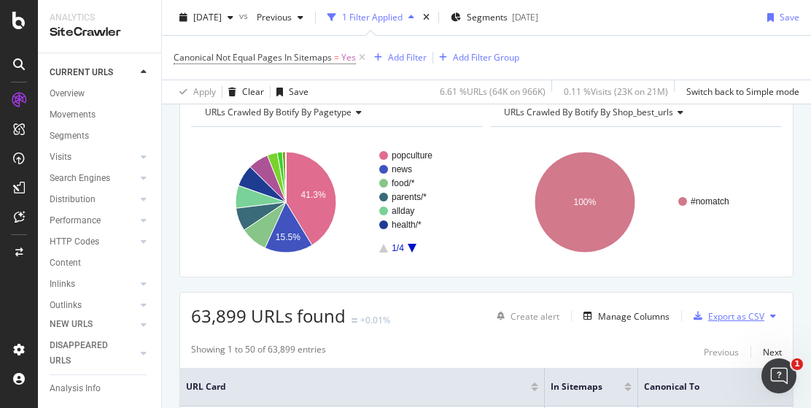
click at [718, 318] on div "Export as CSV" at bounding box center [736, 316] width 56 height 12
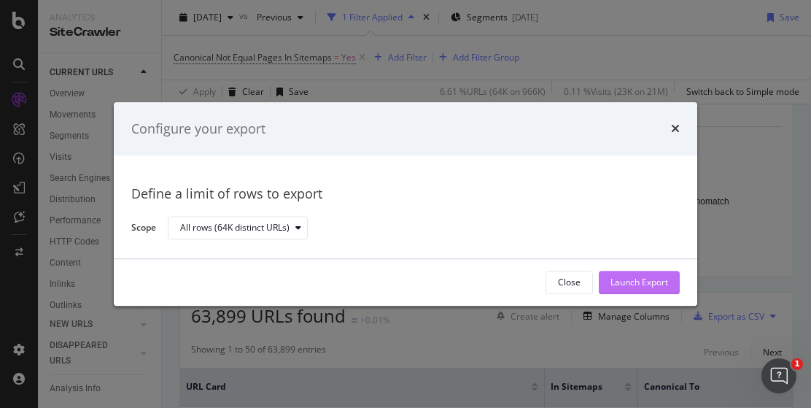
click at [632, 285] on div "Launch Export" at bounding box center [640, 282] width 58 height 12
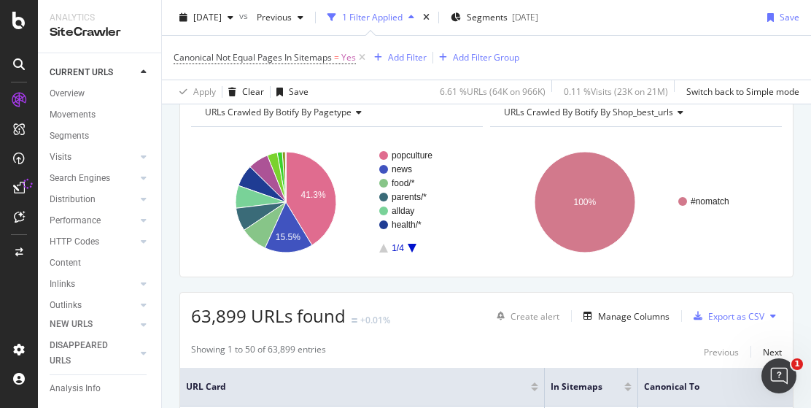
click at [699, 39] on div "Canonical Not Equal Pages In Sitemaps = Yes Add Filter Add Filter Group" at bounding box center [487, 58] width 626 height 44
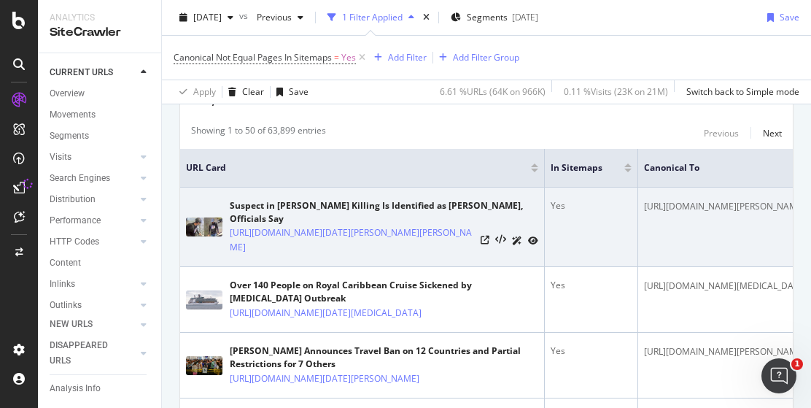
scroll to position [0, 0]
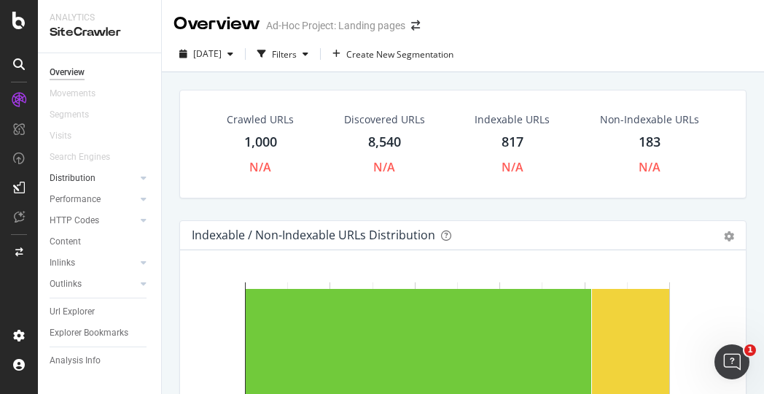
drag, startPoint x: 86, startPoint y: 177, endPoint x: 104, endPoint y: 177, distance: 17.5
click at [86, 176] on div "Distribution" at bounding box center [73, 178] width 46 height 15
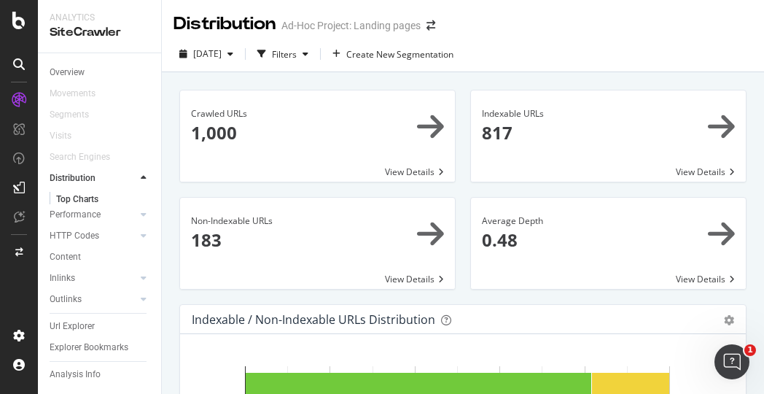
click at [337, 240] on span at bounding box center [317, 243] width 275 height 91
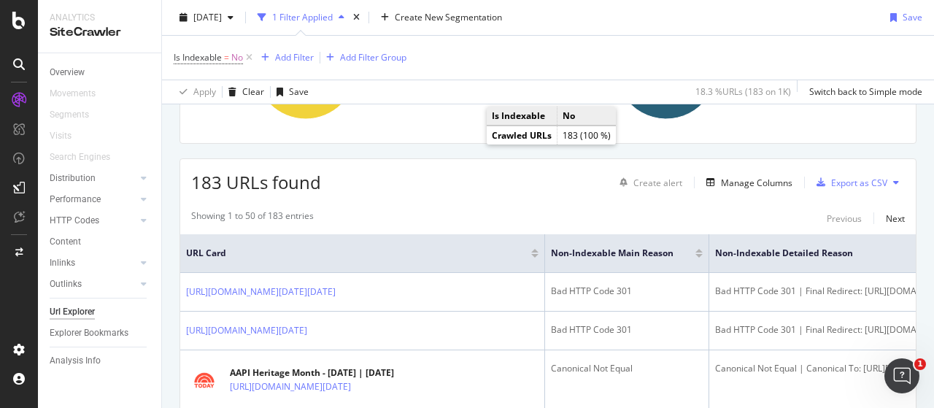
scroll to position [73, 0]
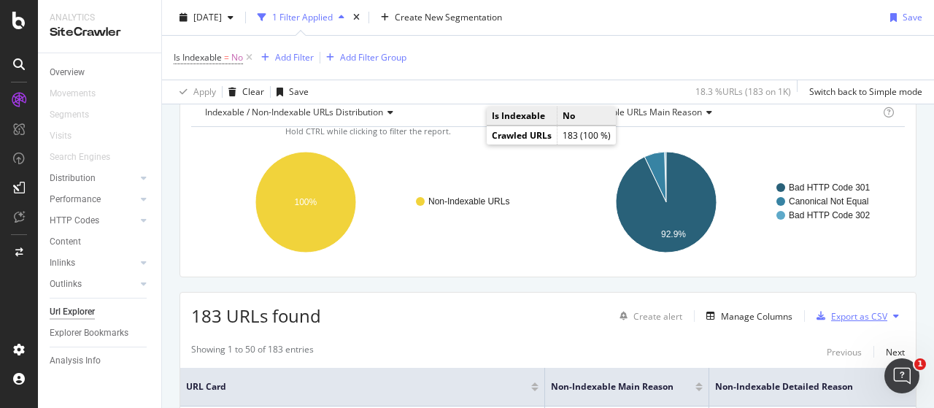
click at [764, 311] on div "Export as CSV" at bounding box center [859, 316] width 56 height 12
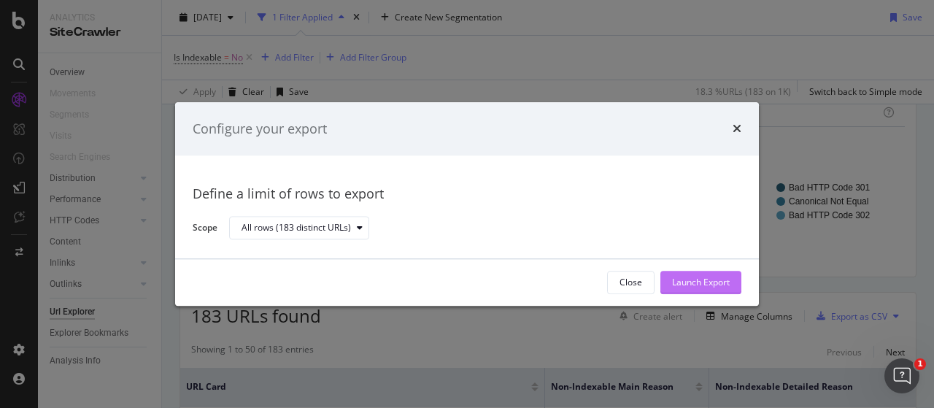
click at [691, 289] on div "Launch Export" at bounding box center [701, 282] width 58 height 22
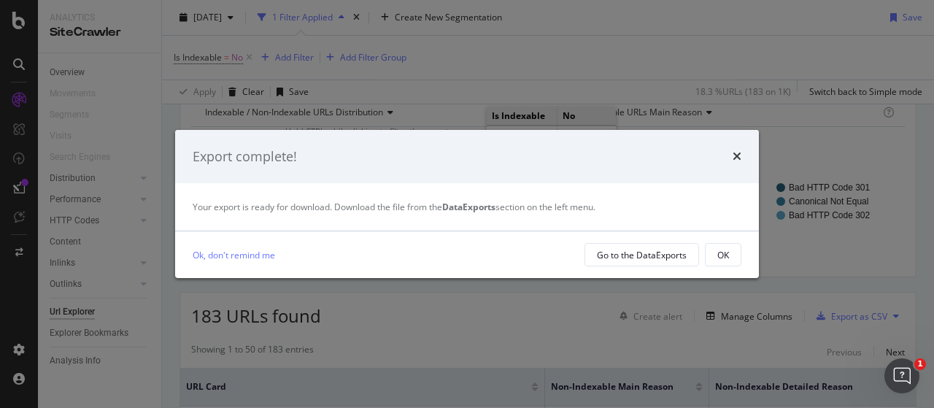
click at [764, 160] on div "Export complete! Your export is ready for download. Download the file from the …" at bounding box center [467, 204] width 934 height 408
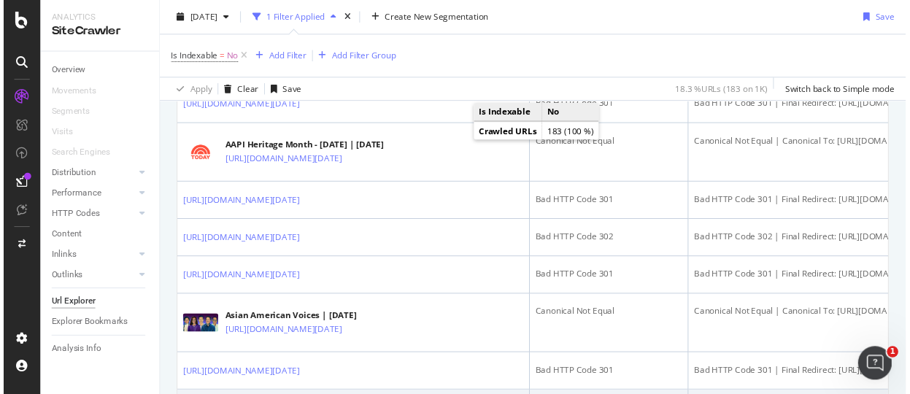
scroll to position [584, 0]
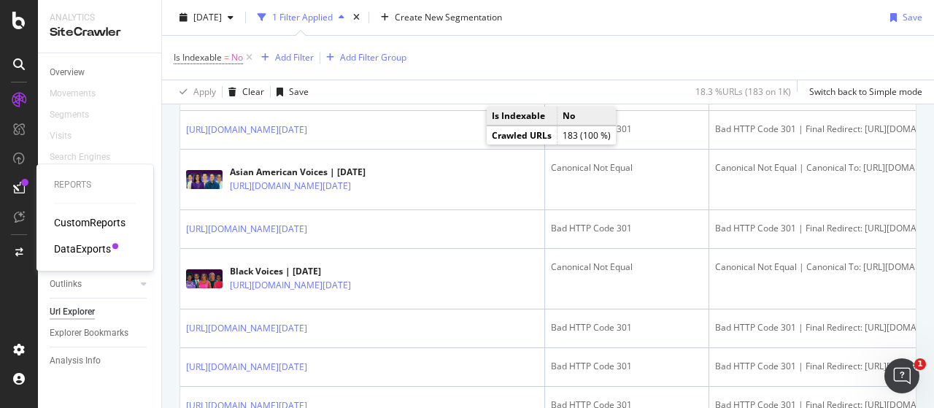
click at [93, 249] on div "DataExports" at bounding box center [82, 248] width 57 height 15
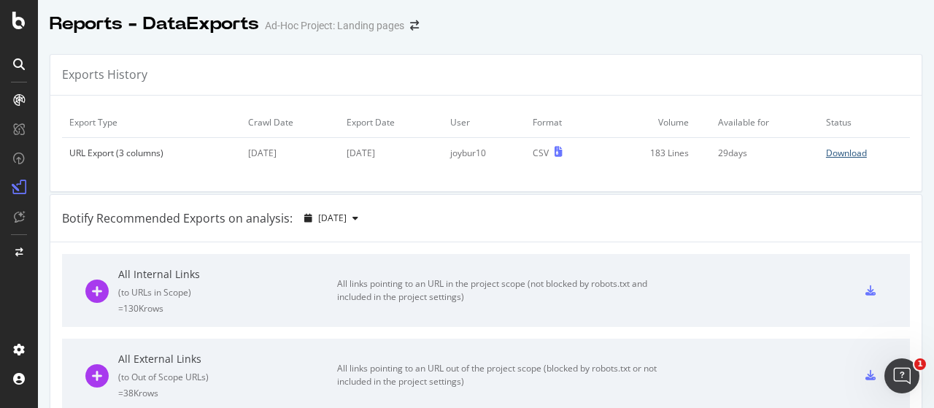
click at [764, 155] on div "Download" at bounding box center [846, 153] width 41 height 12
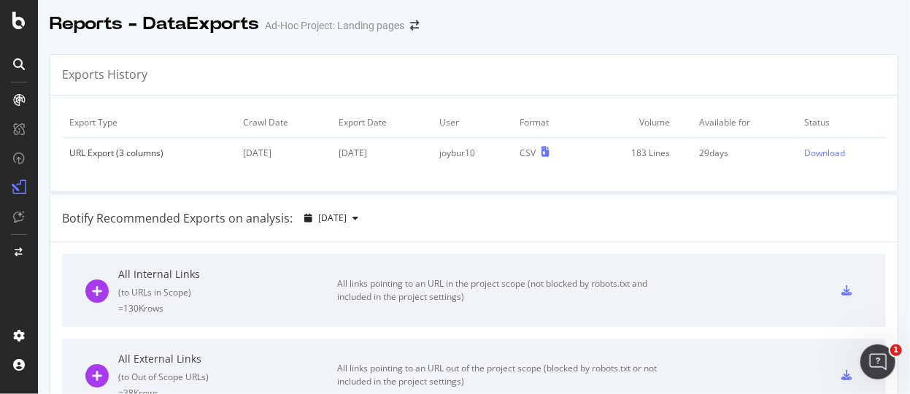
drag, startPoint x: 850, startPoint y: 31, endPoint x: 783, endPoint y: 1, distance: 72.5
click at [764, 31] on div "Reports - DataExports Ad-Hoc Project: Landing pages" at bounding box center [474, 18] width 872 height 36
